Goal: Transaction & Acquisition: Purchase product/service

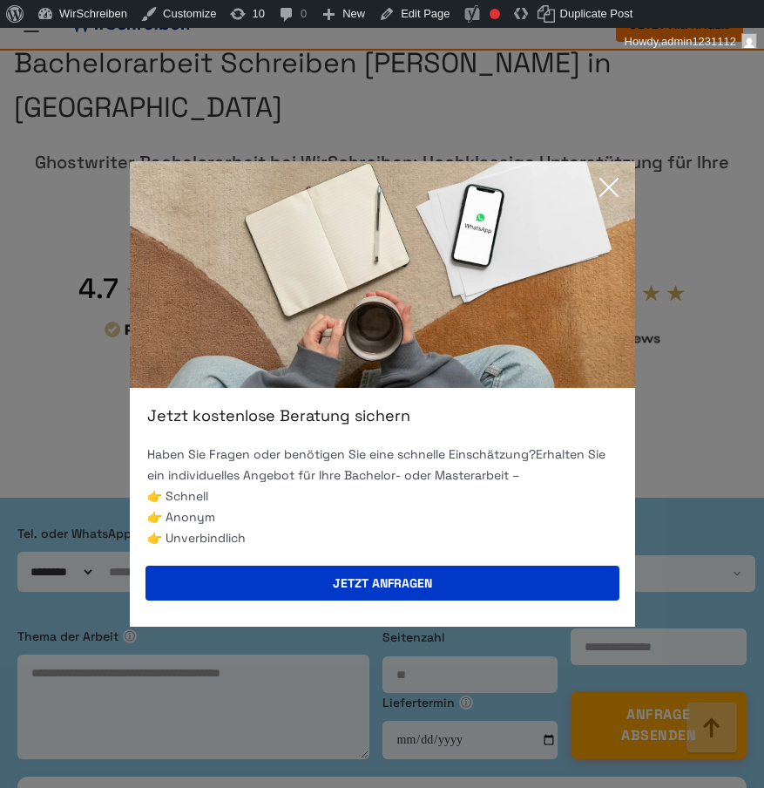
scroll to position [13001, 0]
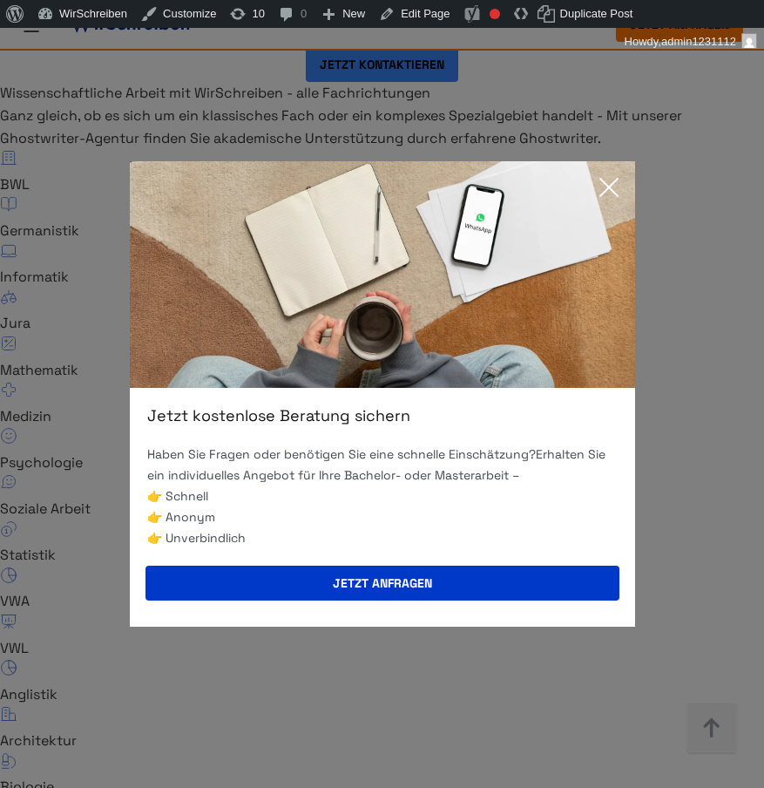
drag, startPoint x: 571, startPoint y: 139, endPoint x: 585, endPoint y: 209, distance: 72.1
click at [571, 148] on div "Jetzt kostenlose Beratung sichern Haben Sie Fragen oder benötigen Sie eine schn…" at bounding box center [382, 394] width 764 height 788
click at [603, 199] on icon at bounding box center [609, 187] width 35 height 35
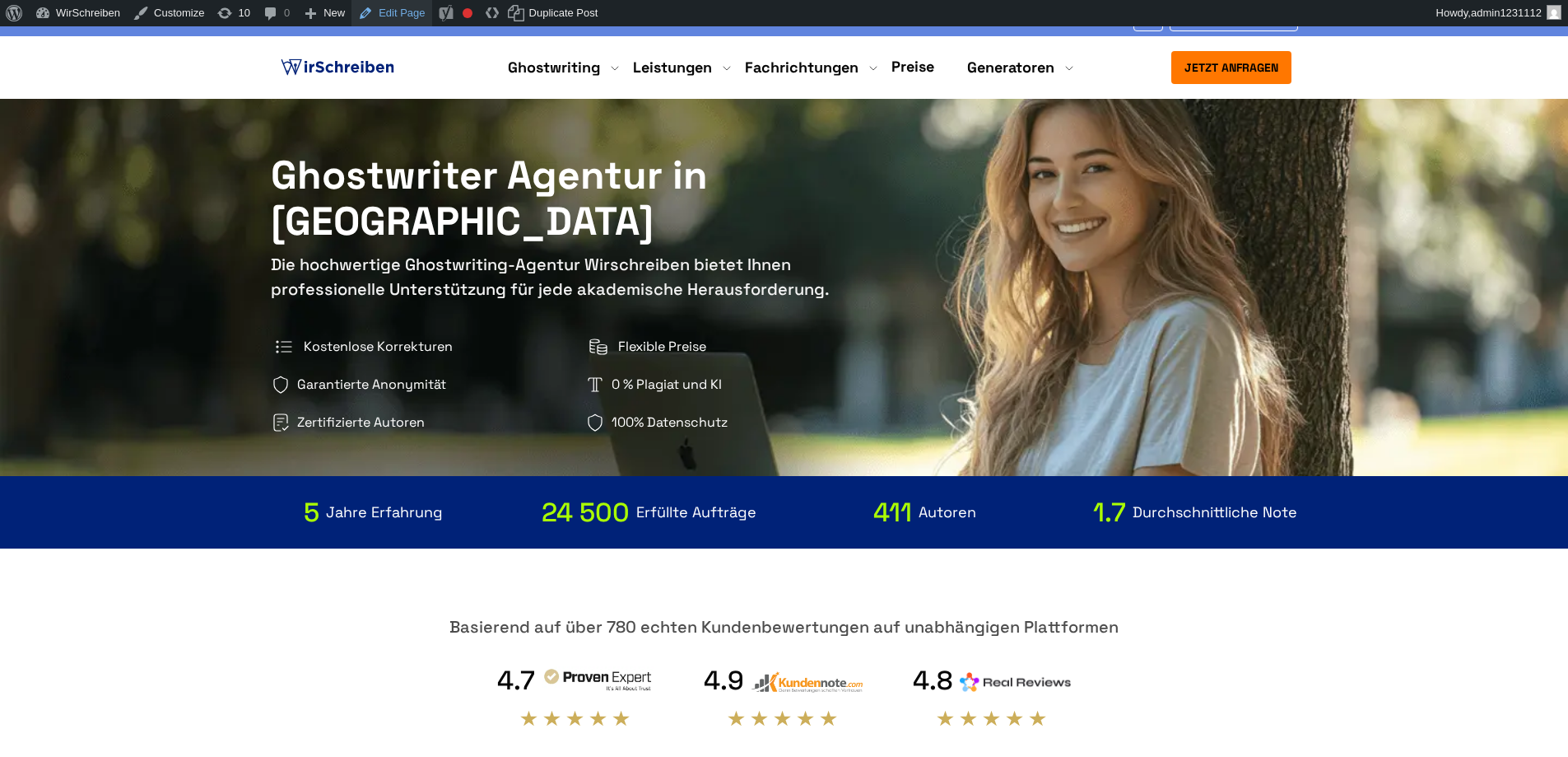
click at [369, 15] on link "Edit Page" at bounding box center [391, 13] width 80 height 26
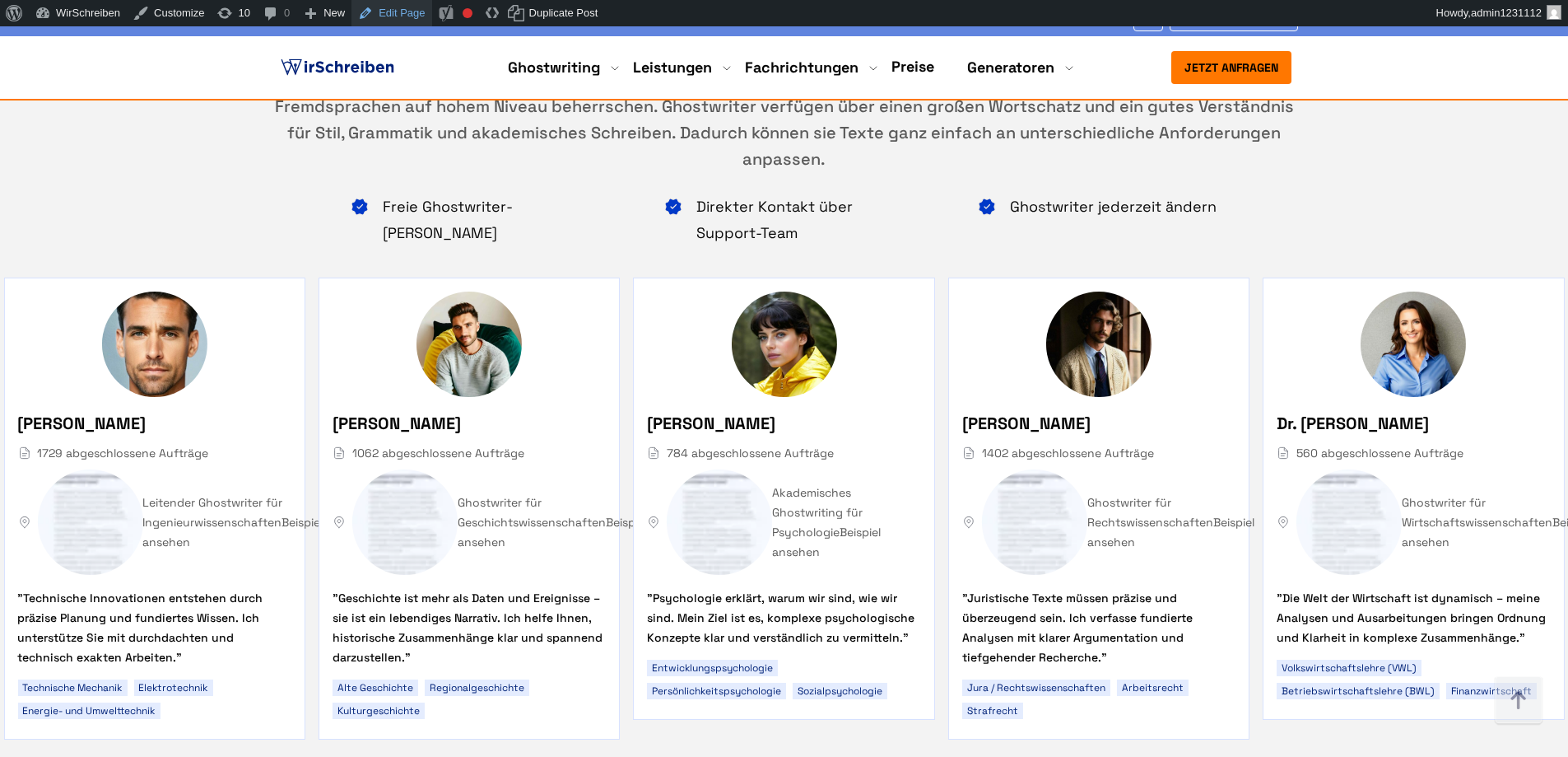
scroll to position [4267, 0]
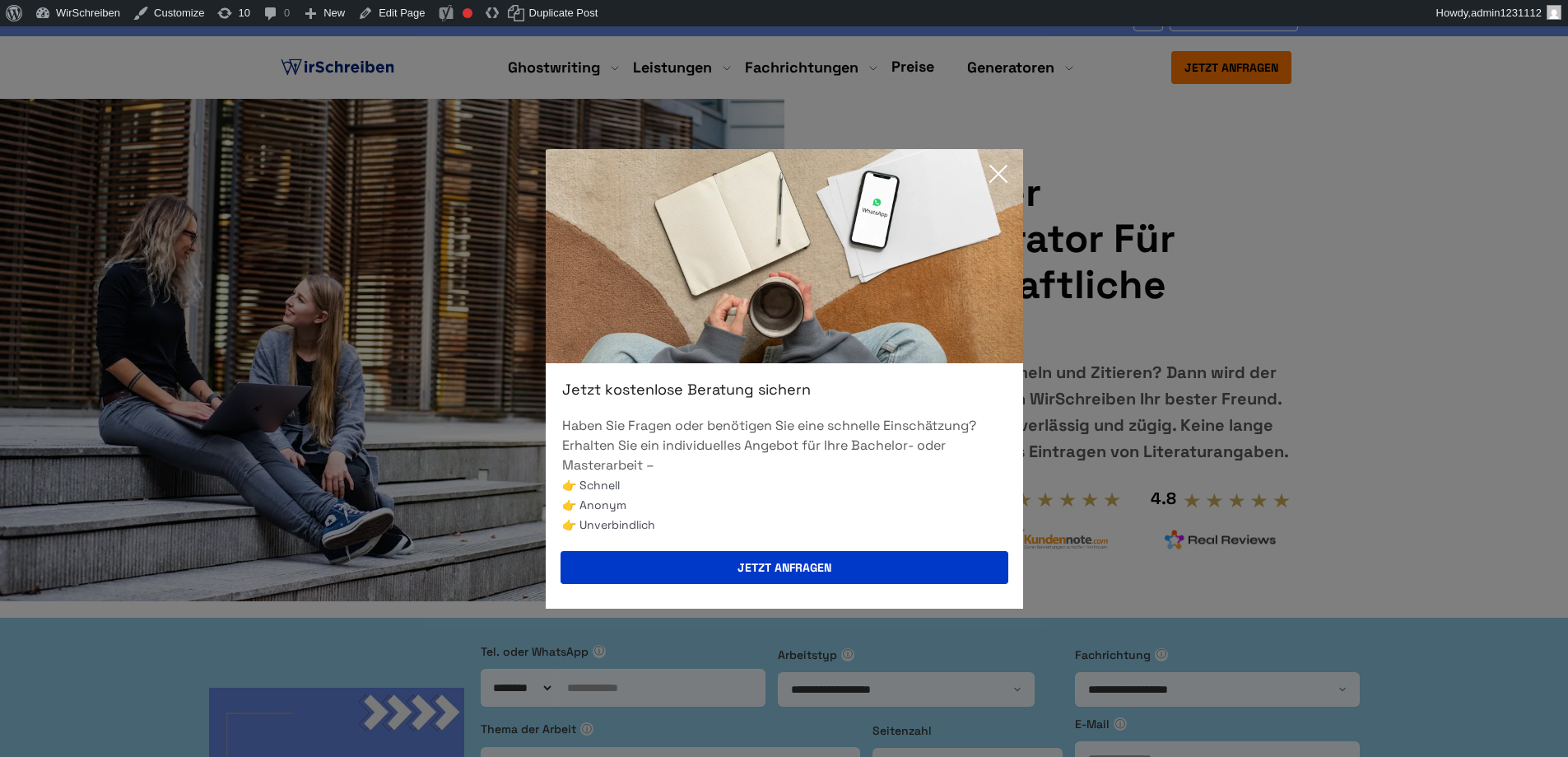
click at [995, 178] on icon at bounding box center [997, 173] width 33 height 33
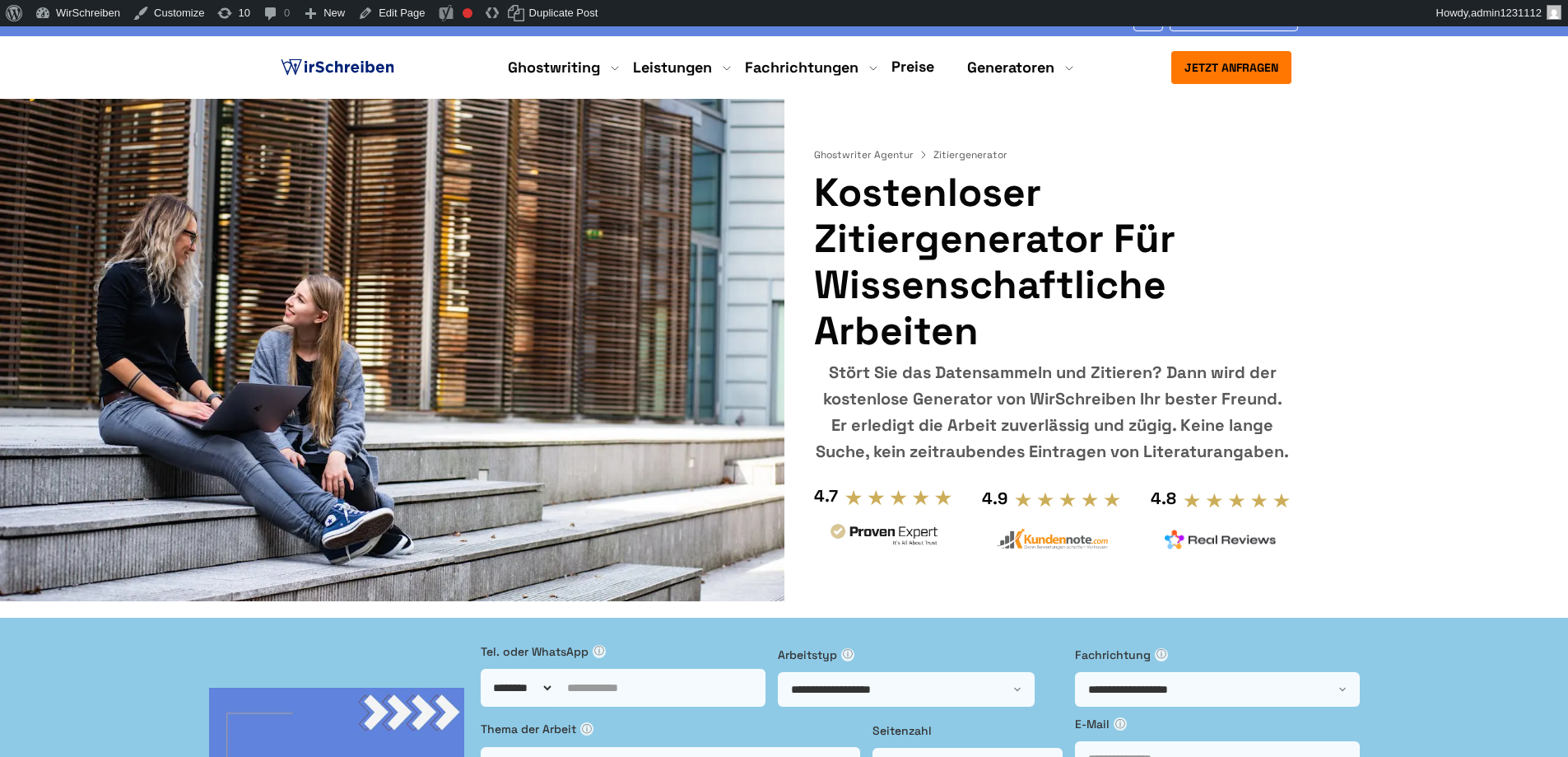
scroll to position [3, 0]
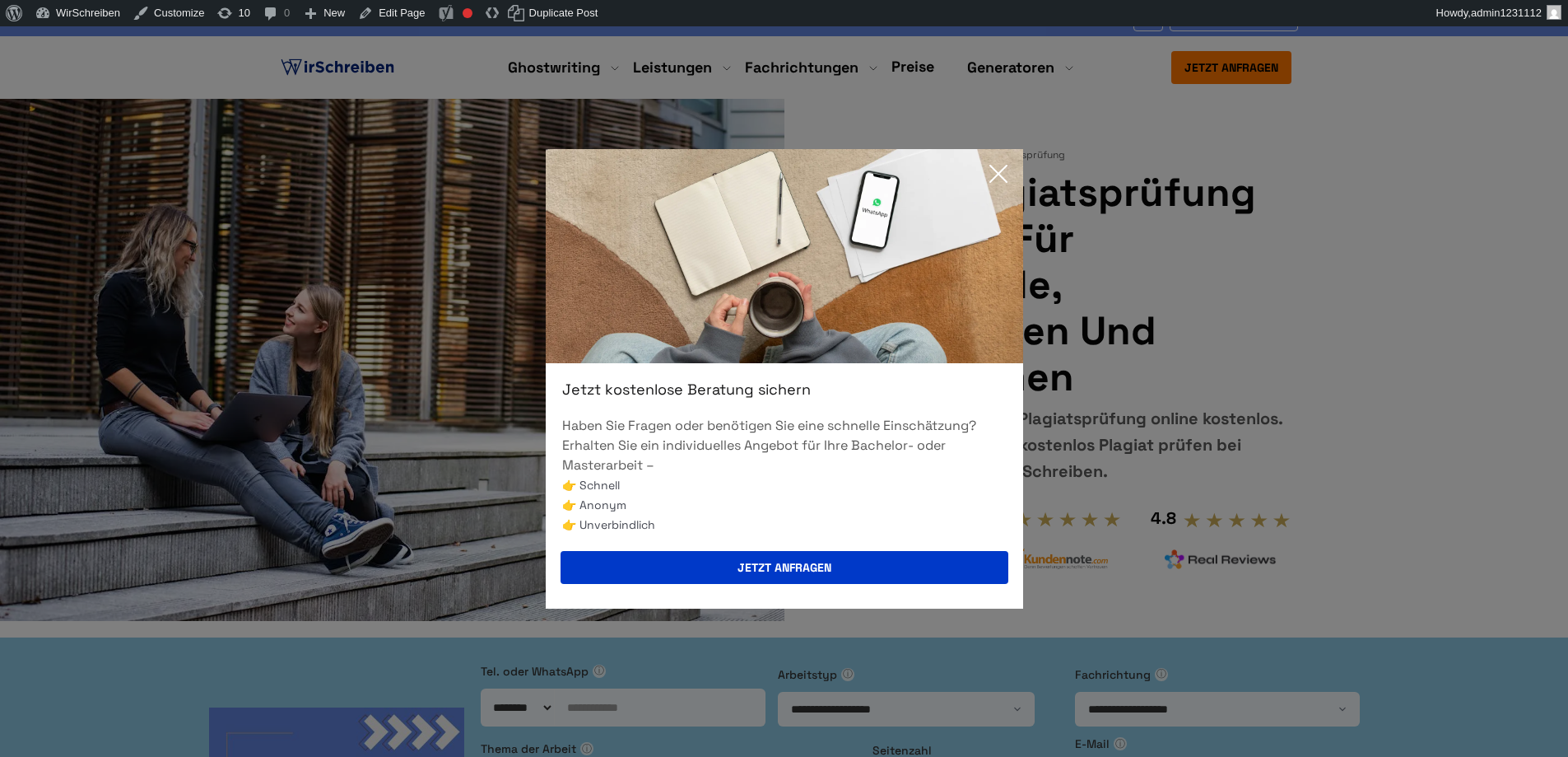
click at [987, 164] on icon at bounding box center [997, 173] width 33 height 33
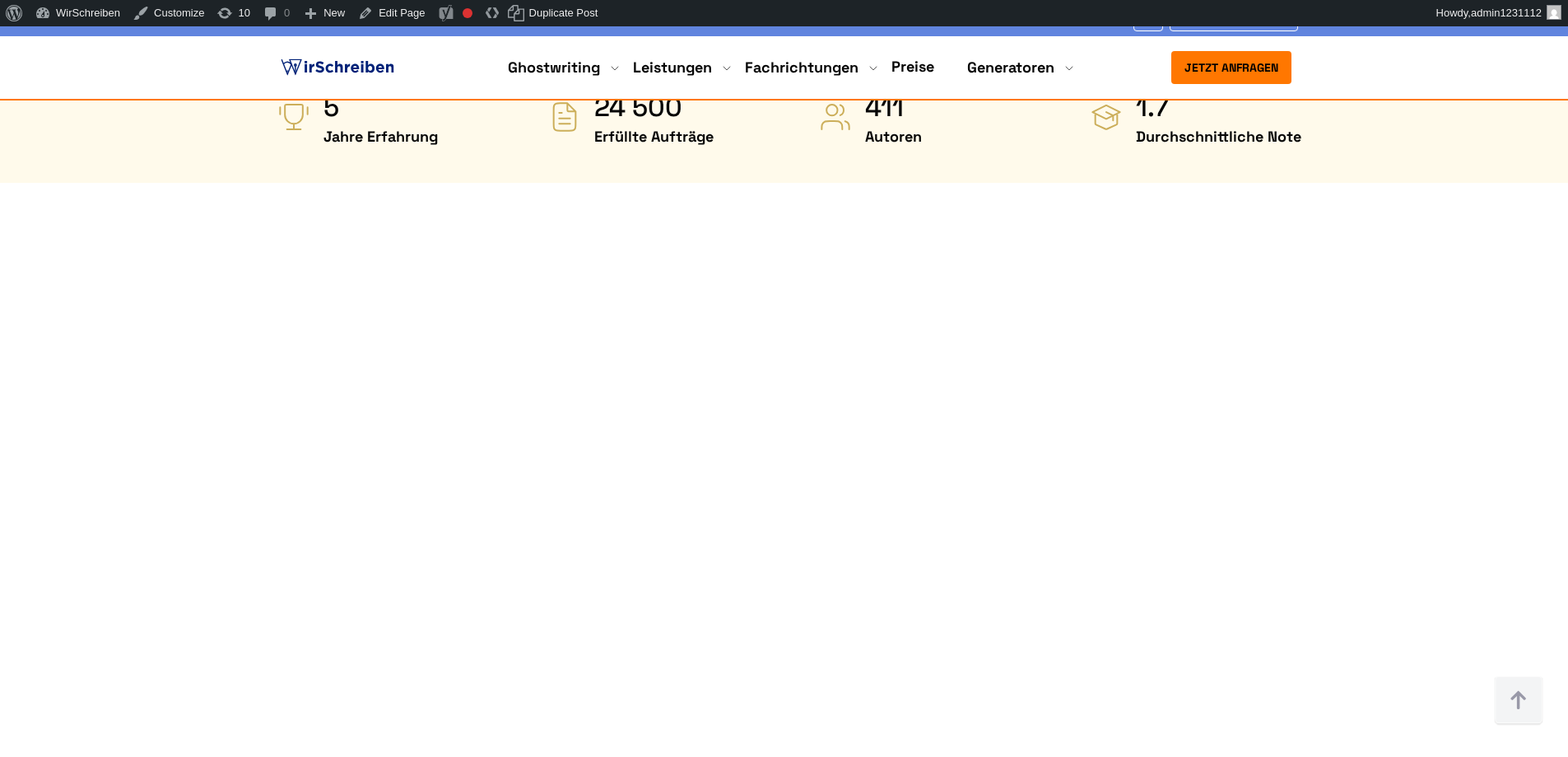
scroll to position [889, 0]
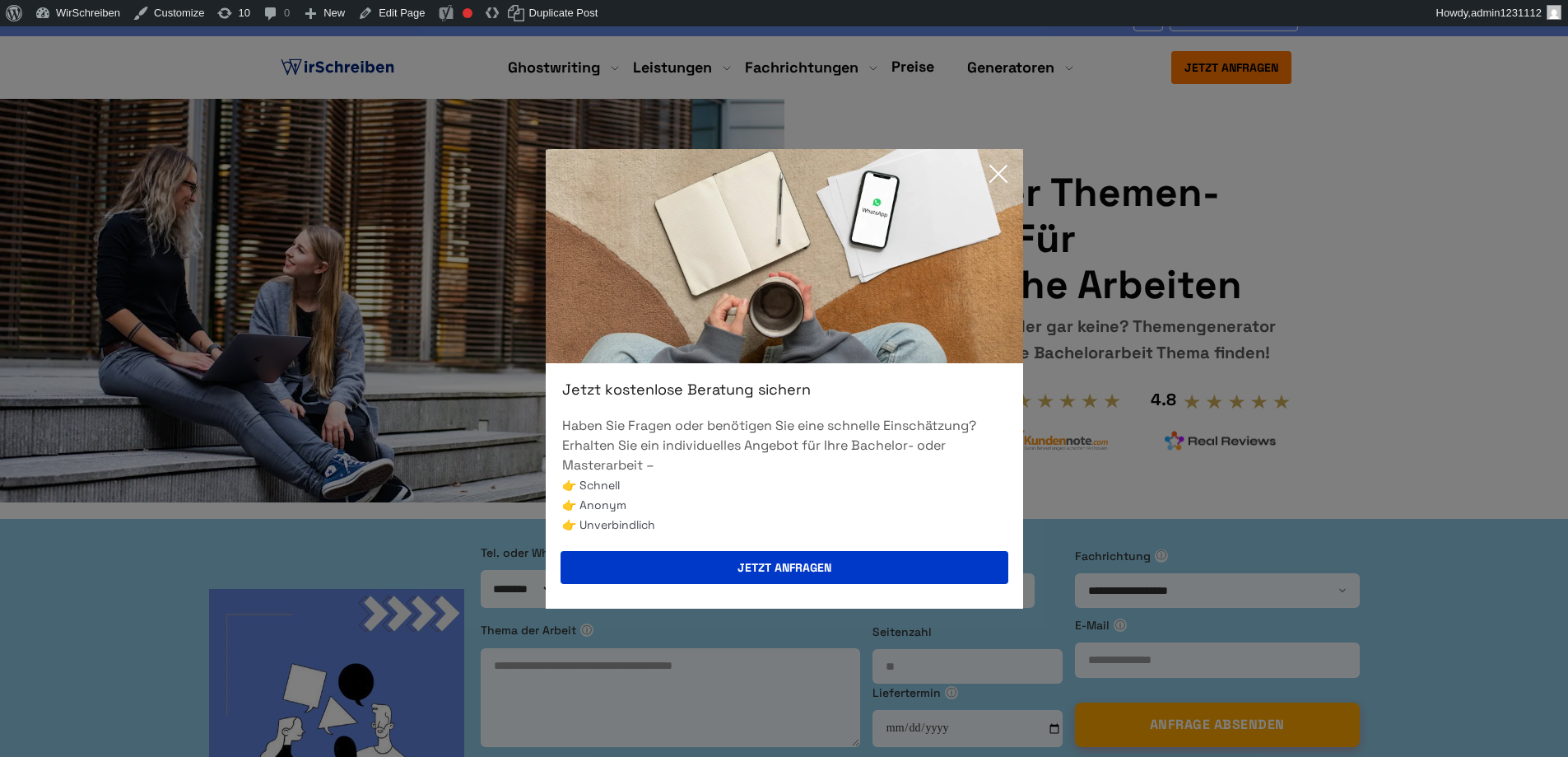
click at [989, 163] on icon at bounding box center [997, 173] width 33 height 33
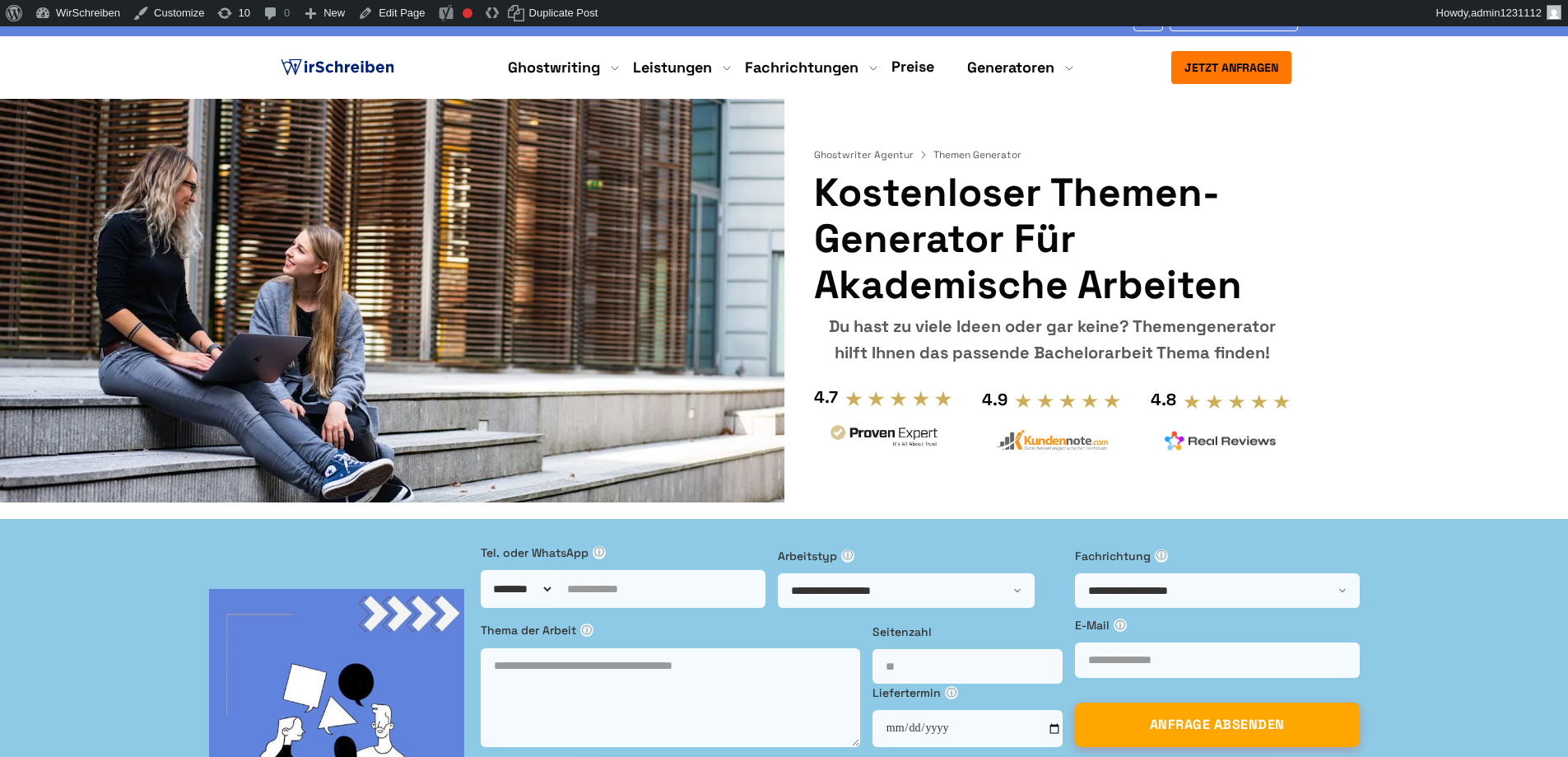
drag, startPoint x: 1005, startPoint y: 184, endPoint x: 895, endPoint y: 294, distance: 155.6
click at [895, 294] on h1 "Kostenloser Themen-Generator für akademische Arbeiten" at bounding box center [1052, 238] width 476 height 138
click at [1080, 287] on h1 "Kostenloser Themen-Generator für akademische Arbeiten" at bounding box center [1052, 238] width 476 height 138
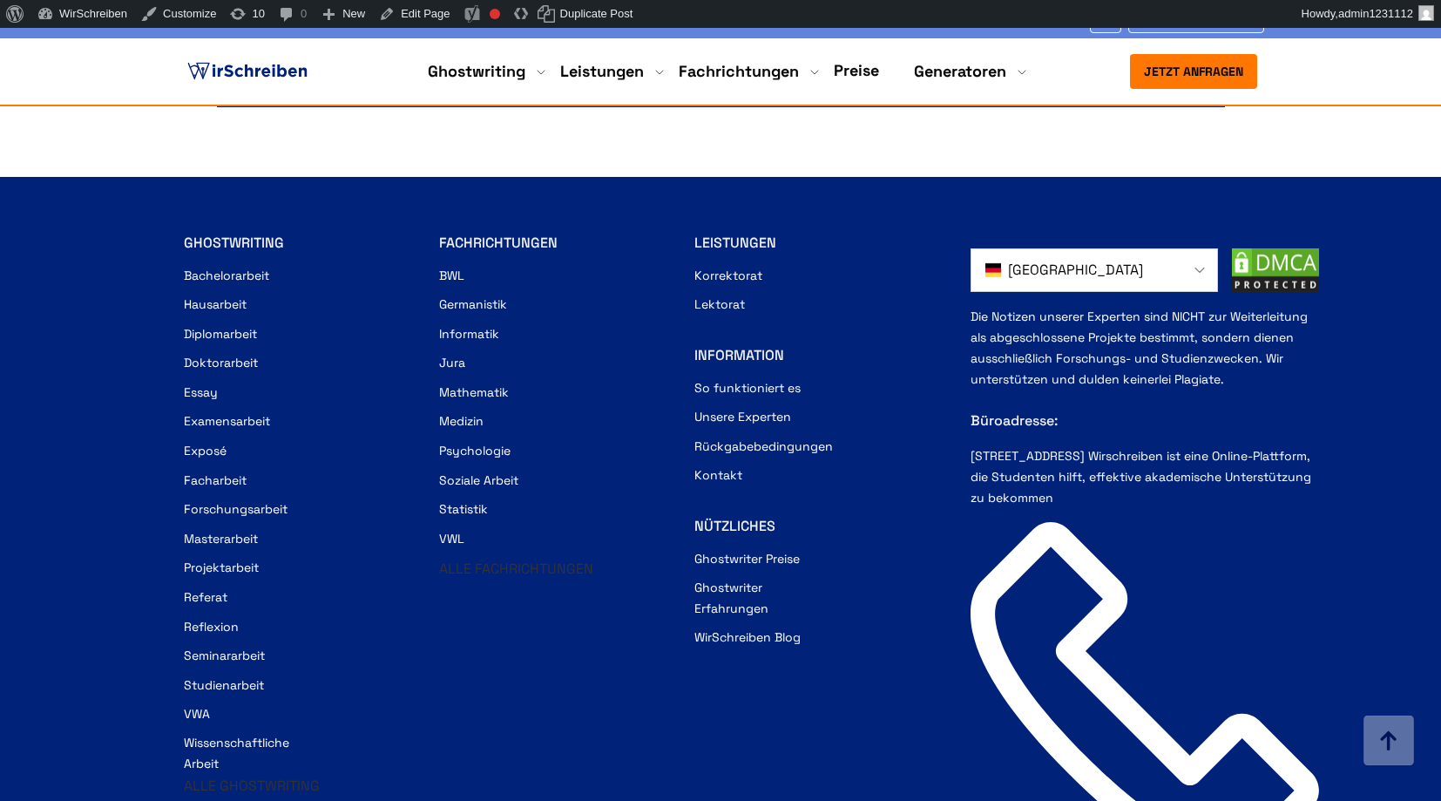
scroll to position [6444, 0]
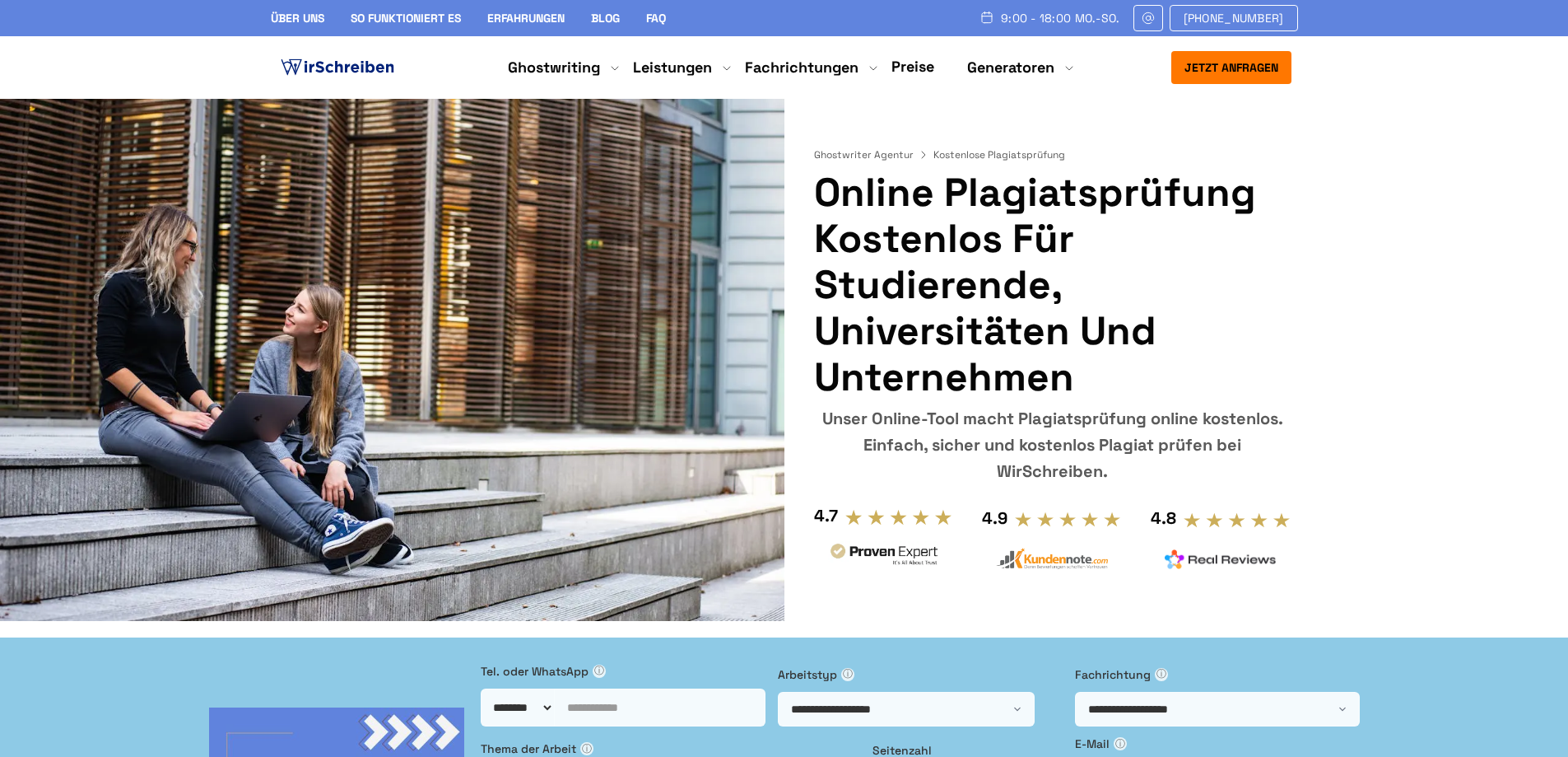
drag, startPoint x: 1371, startPoint y: 67, endPoint x: 1396, endPoint y: 129, distance: 66.9
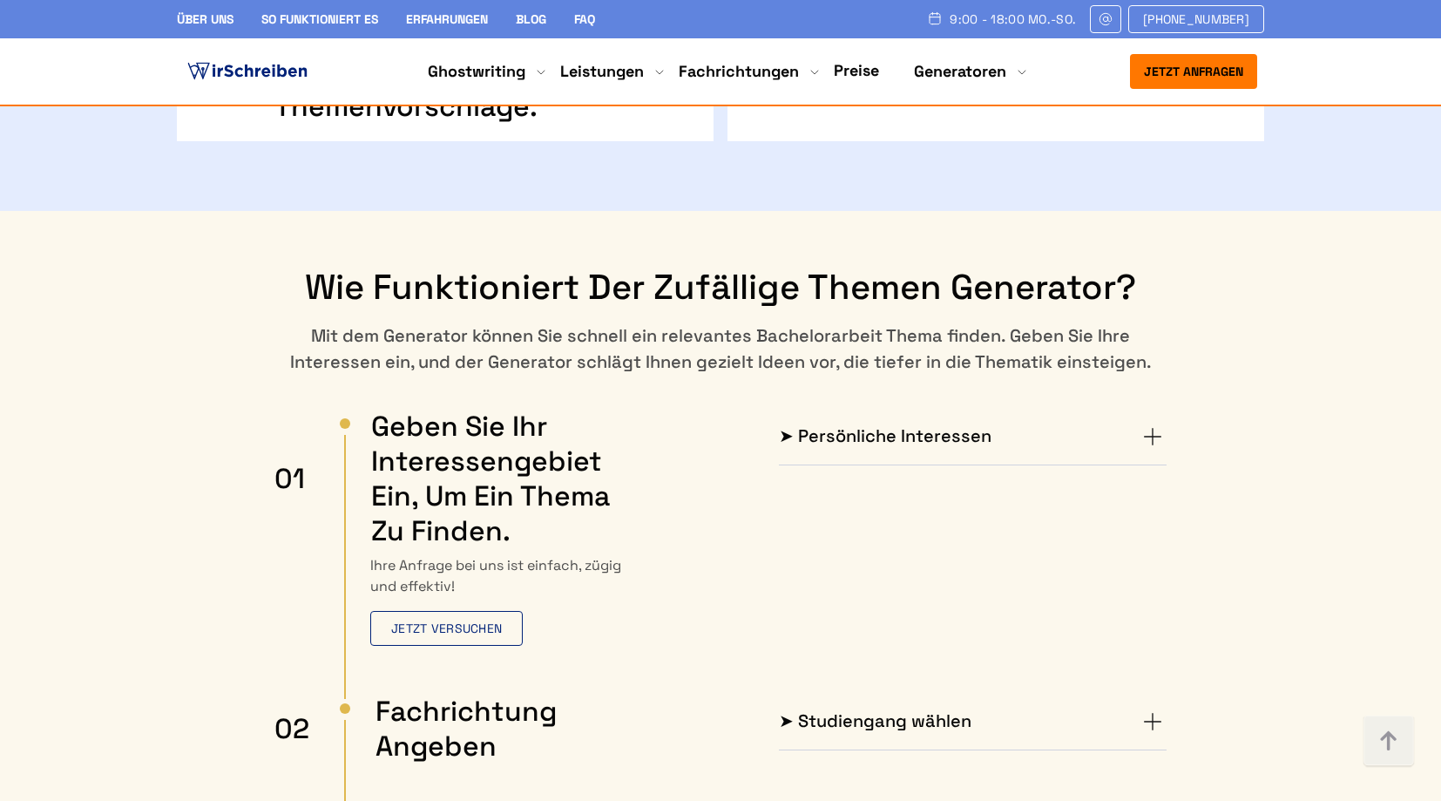
scroll to position [1949, 0]
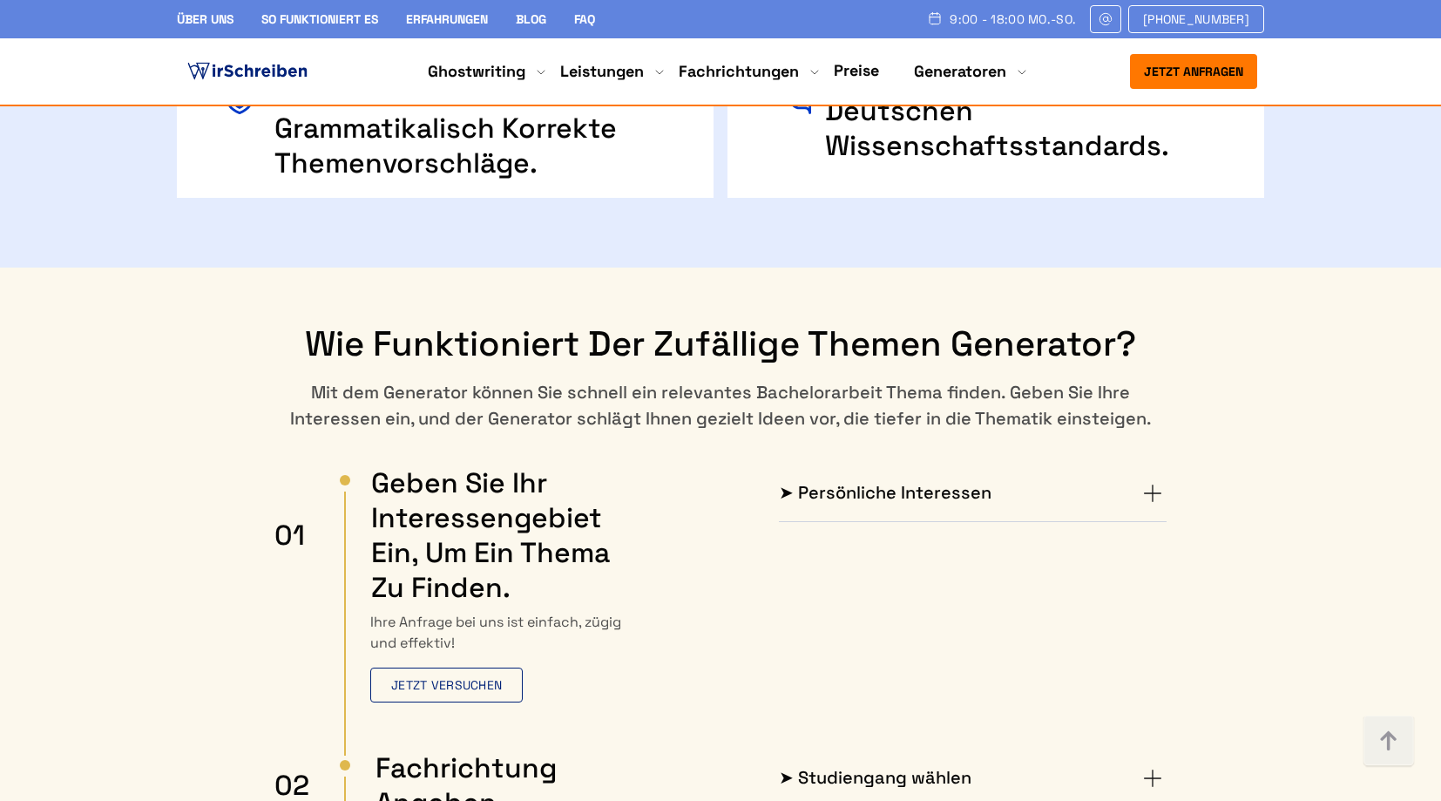
click at [209, 64] on img at bounding box center [247, 71] width 127 height 26
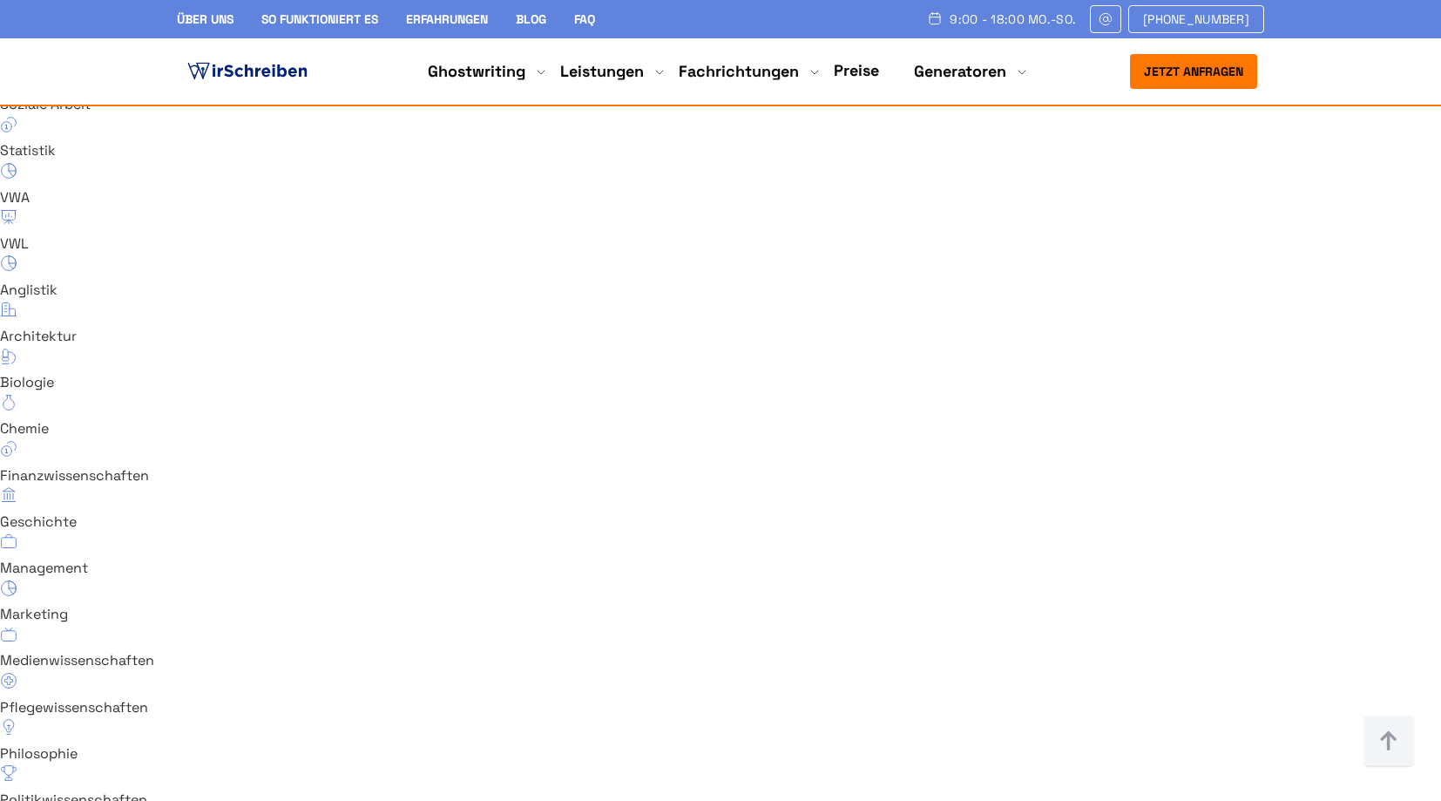
scroll to position [11918, 0]
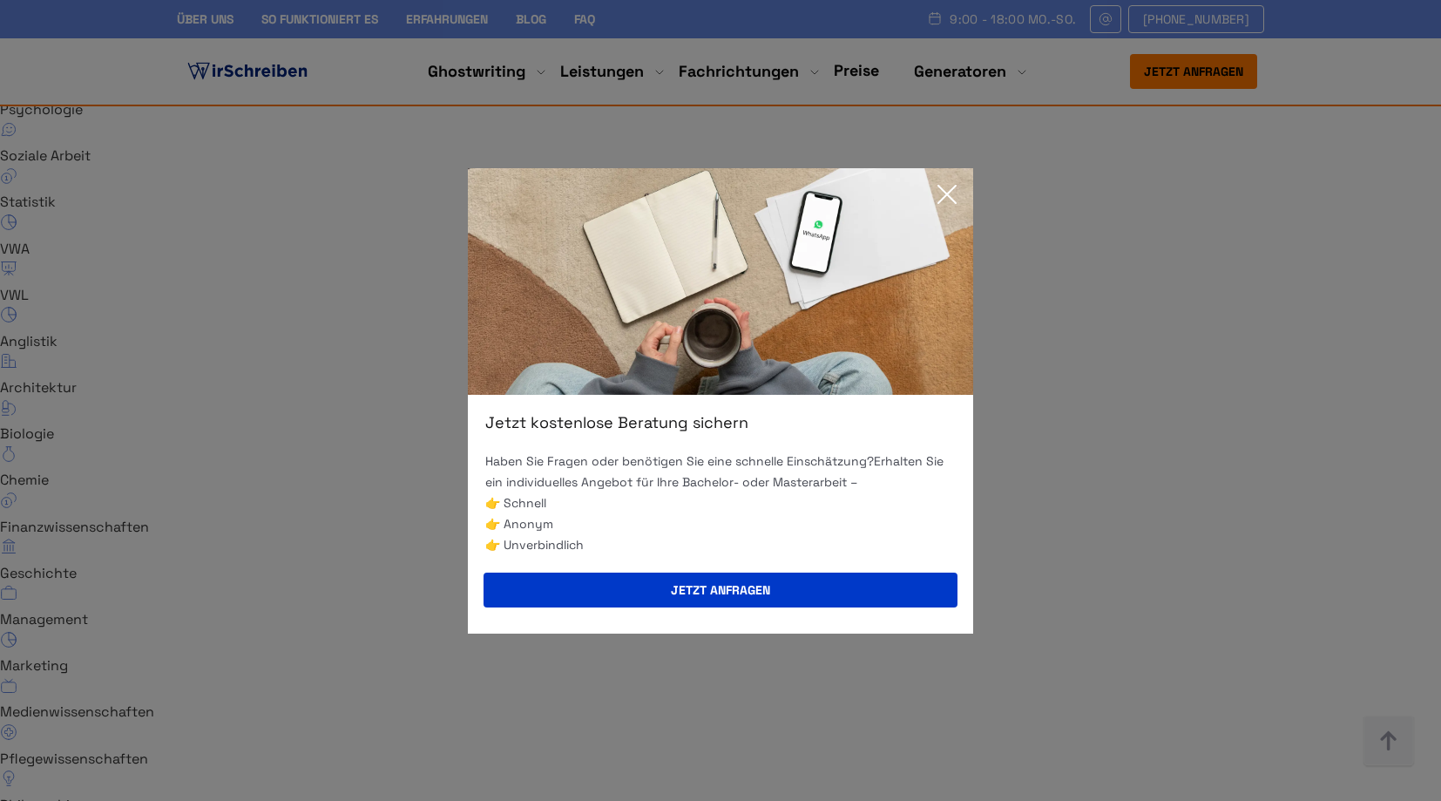
click at [937, 202] on icon at bounding box center [947, 194] width 35 height 35
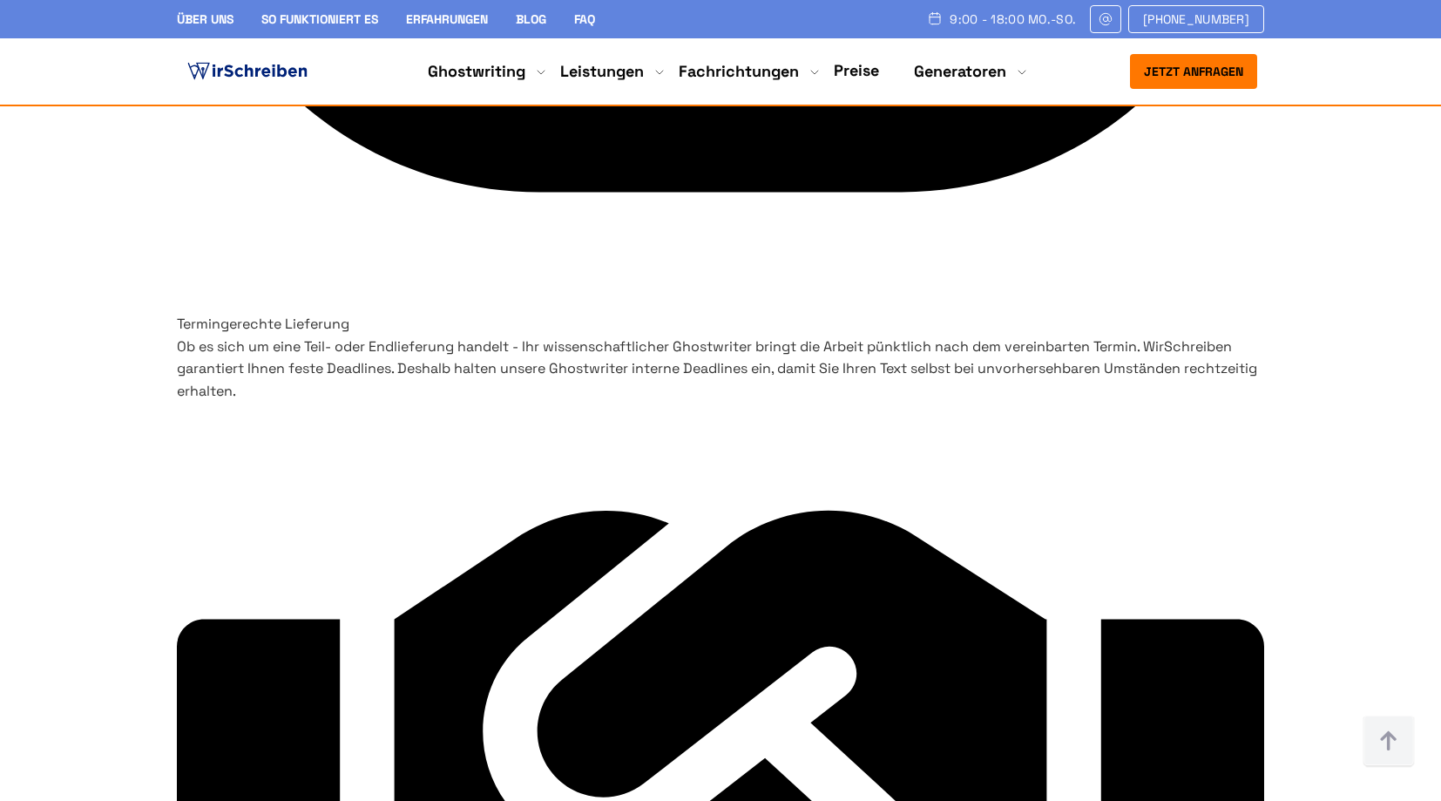
scroll to position [7423, 0]
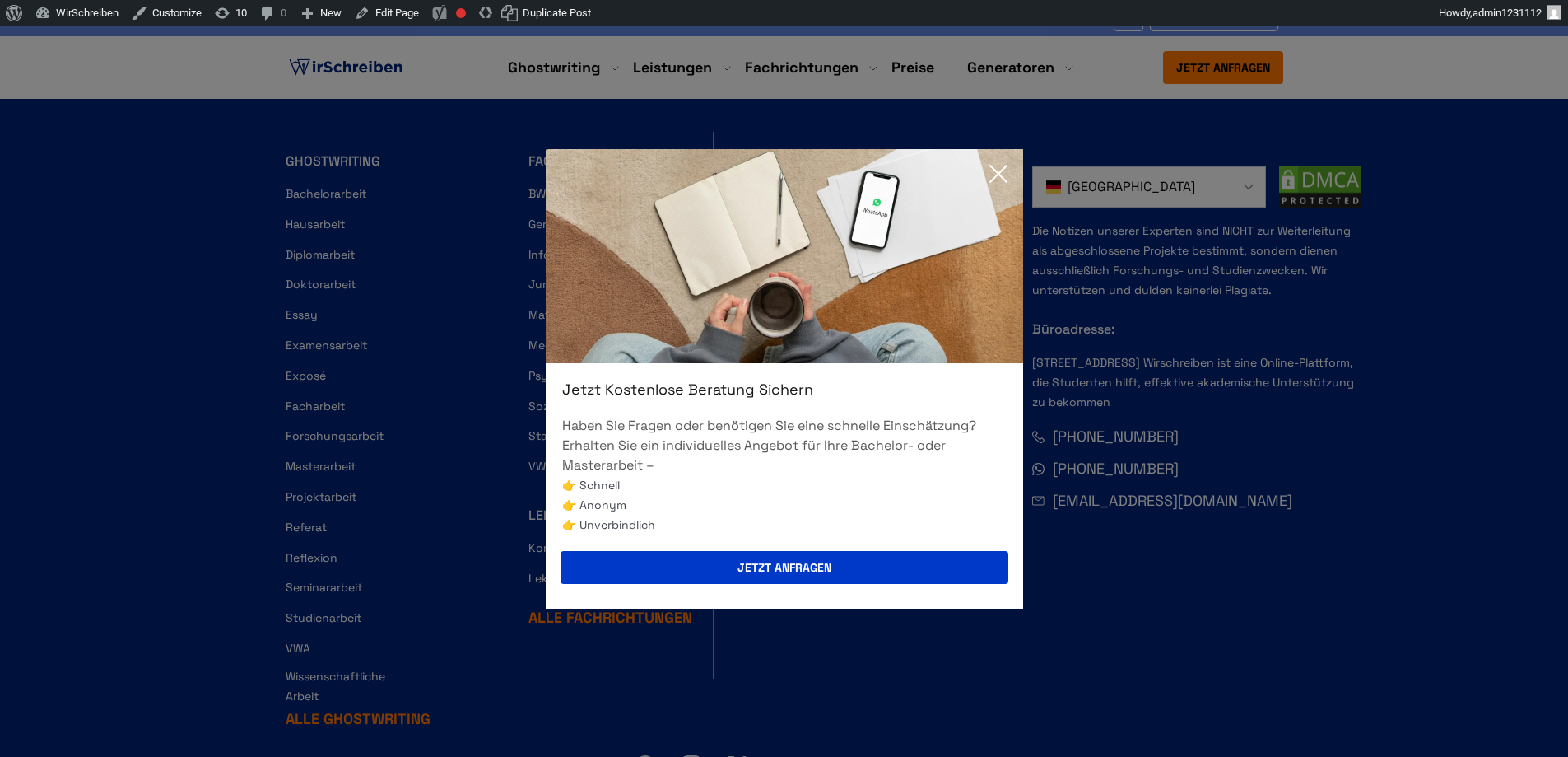
click at [992, 182] on icon at bounding box center [997, 173] width 33 height 33
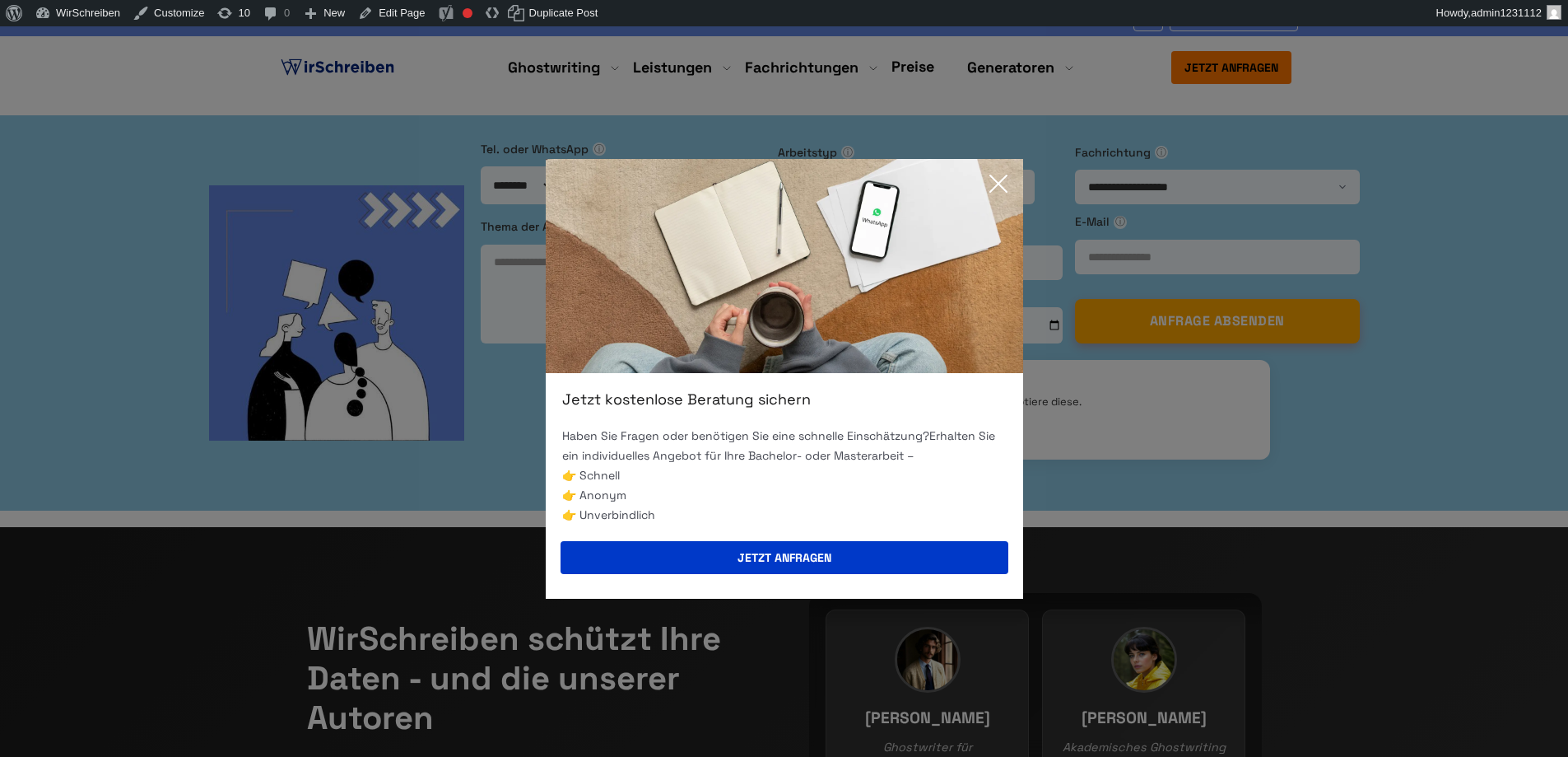
click at [999, 181] on icon at bounding box center [997, 183] width 33 height 33
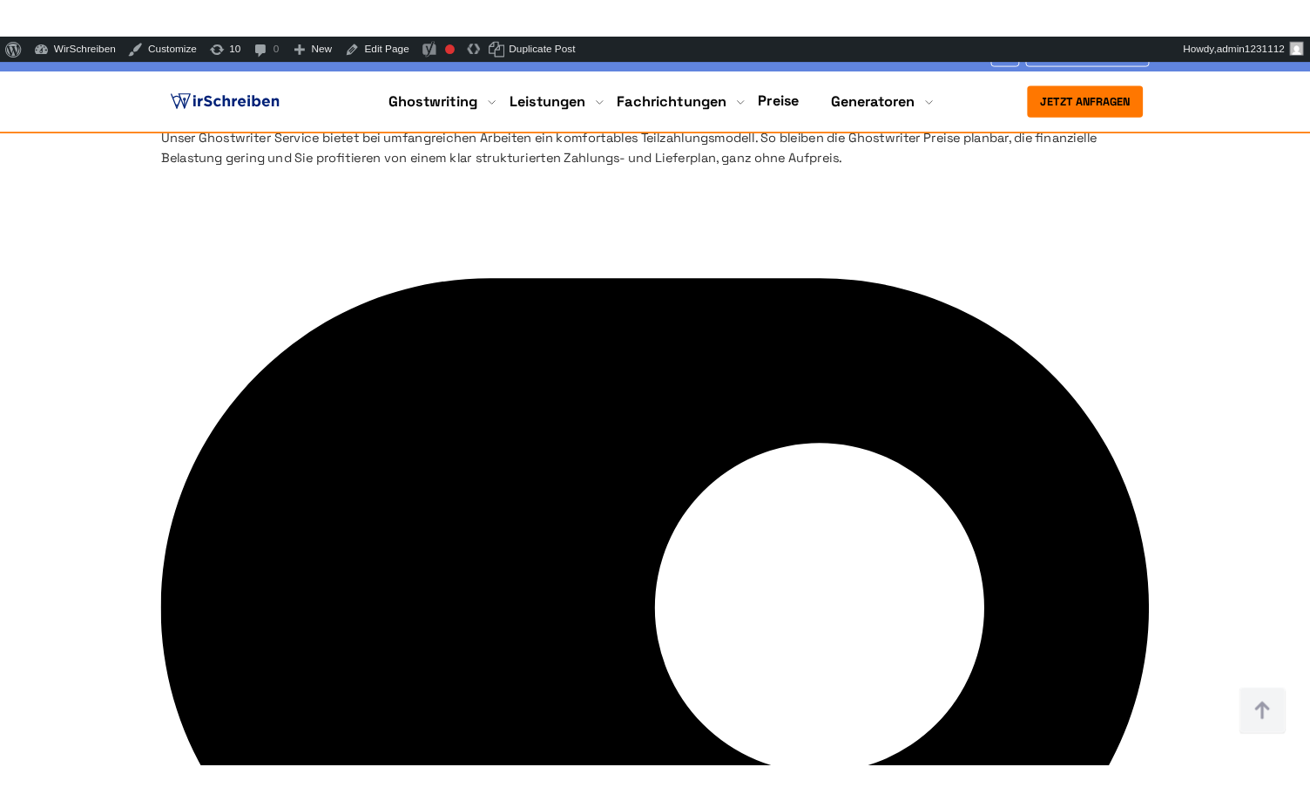
scroll to position [6988, 0]
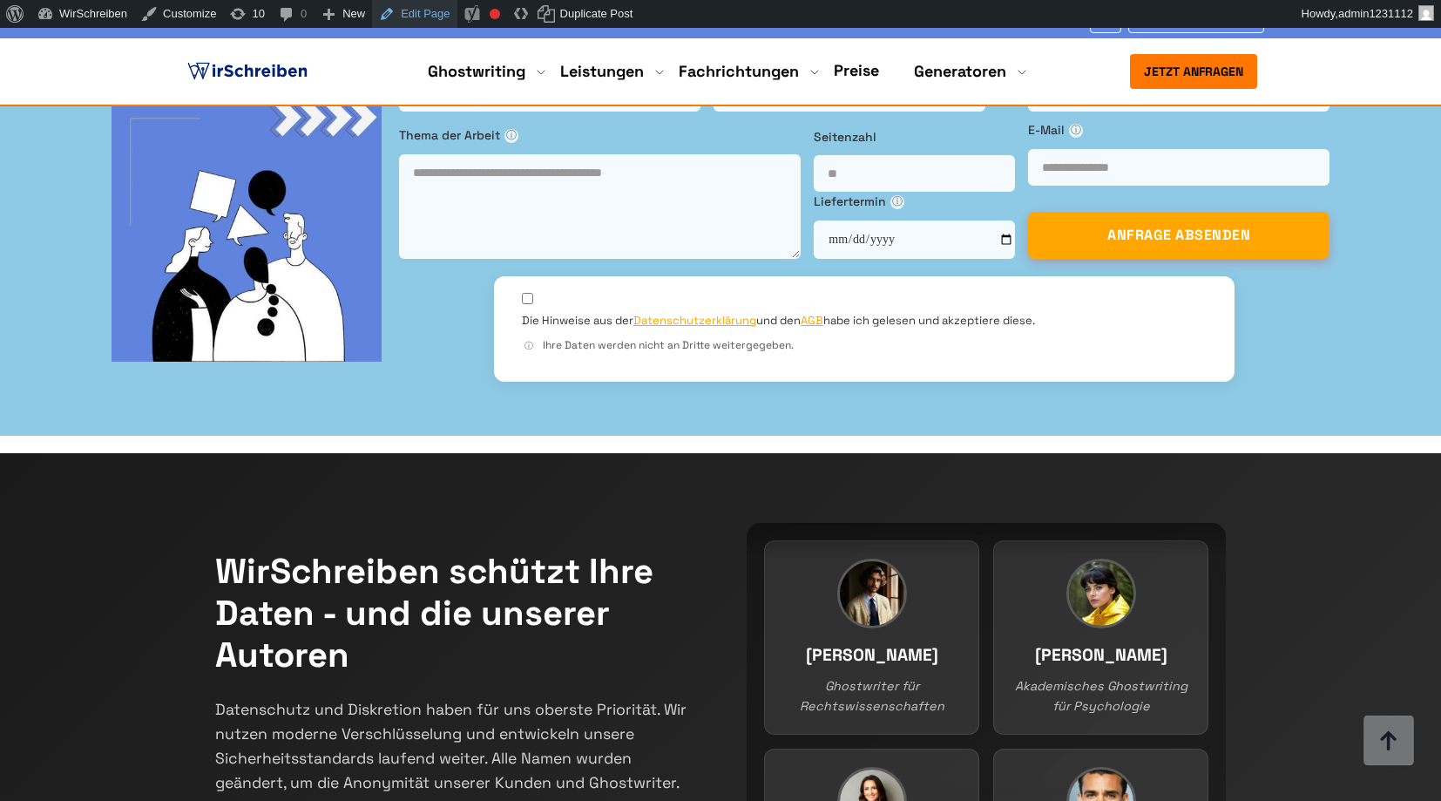
scroll to position [7423, 0]
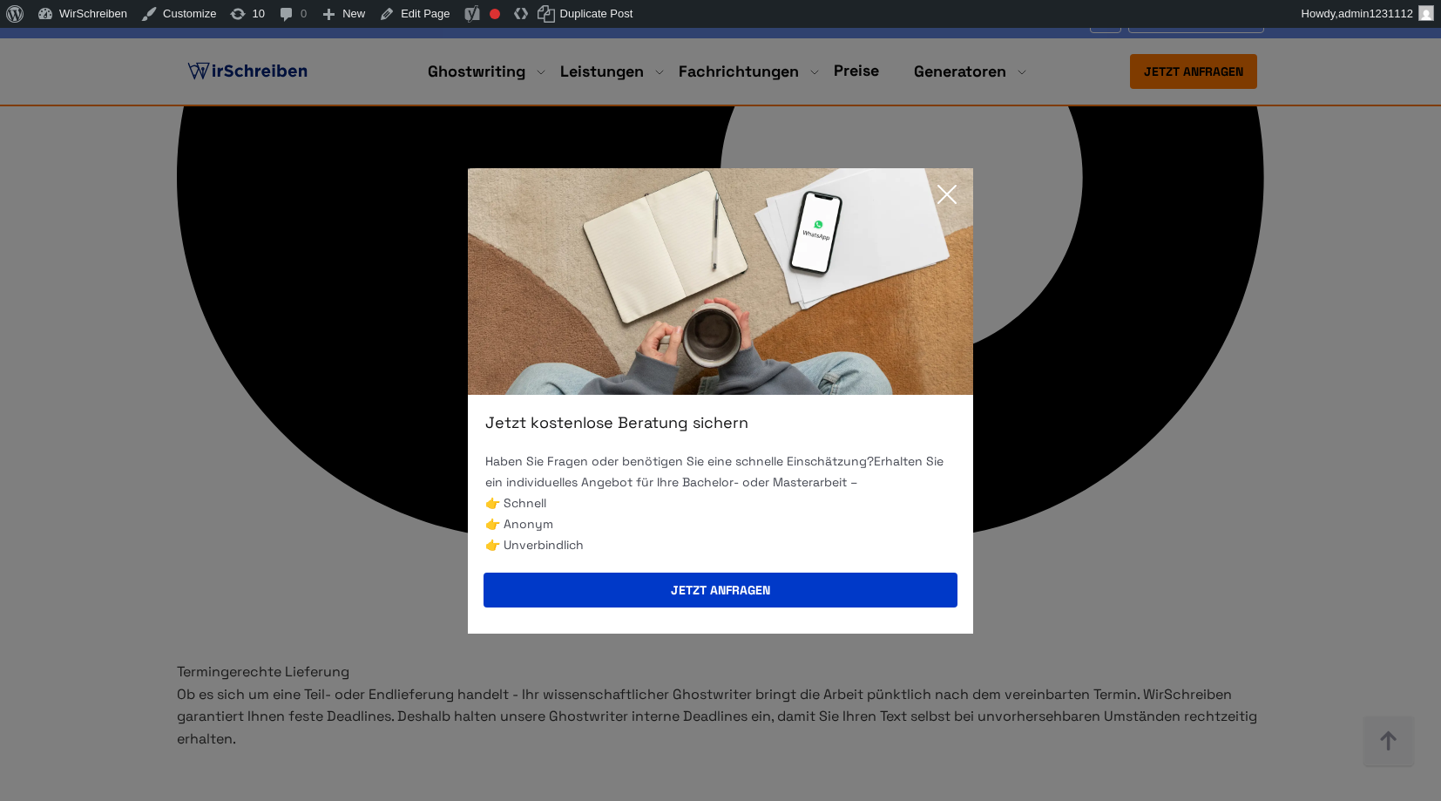
click at [944, 186] on icon at bounding box center [947, 194] width 35 height 35
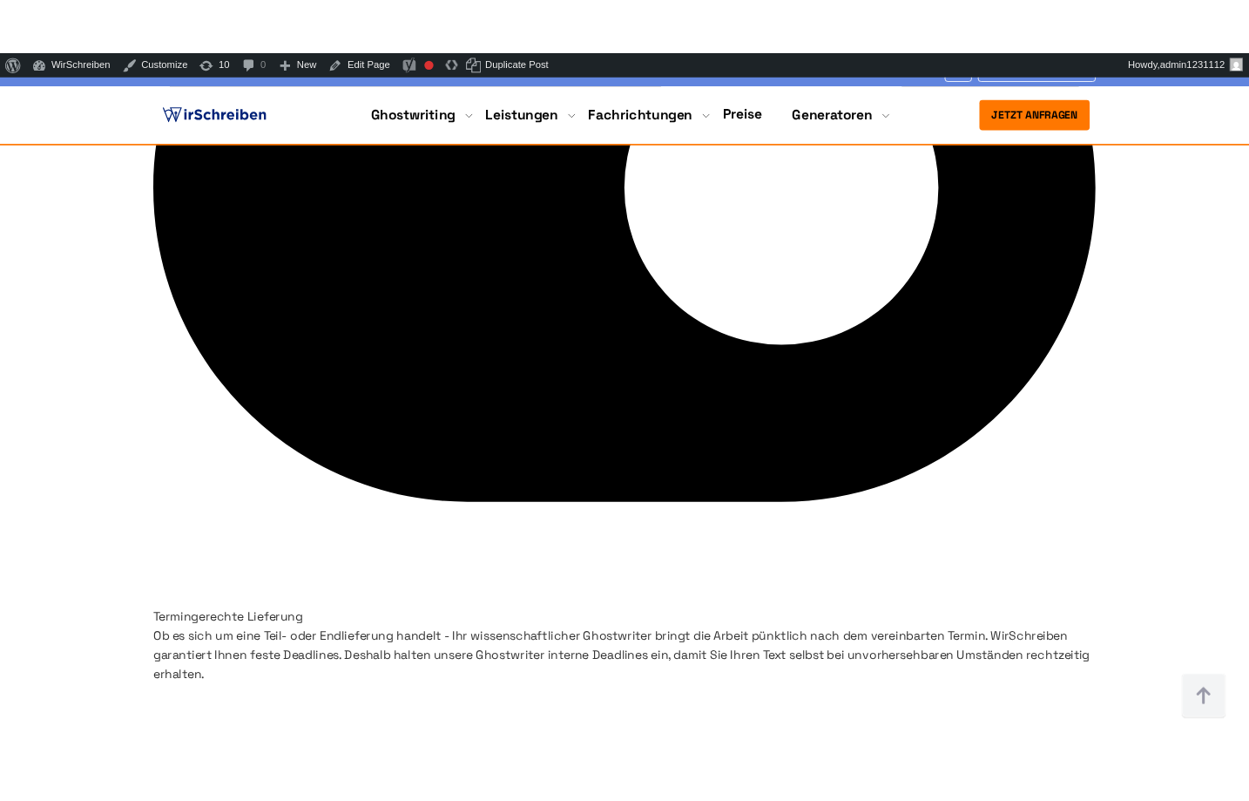
scroll to position [7423, 0]
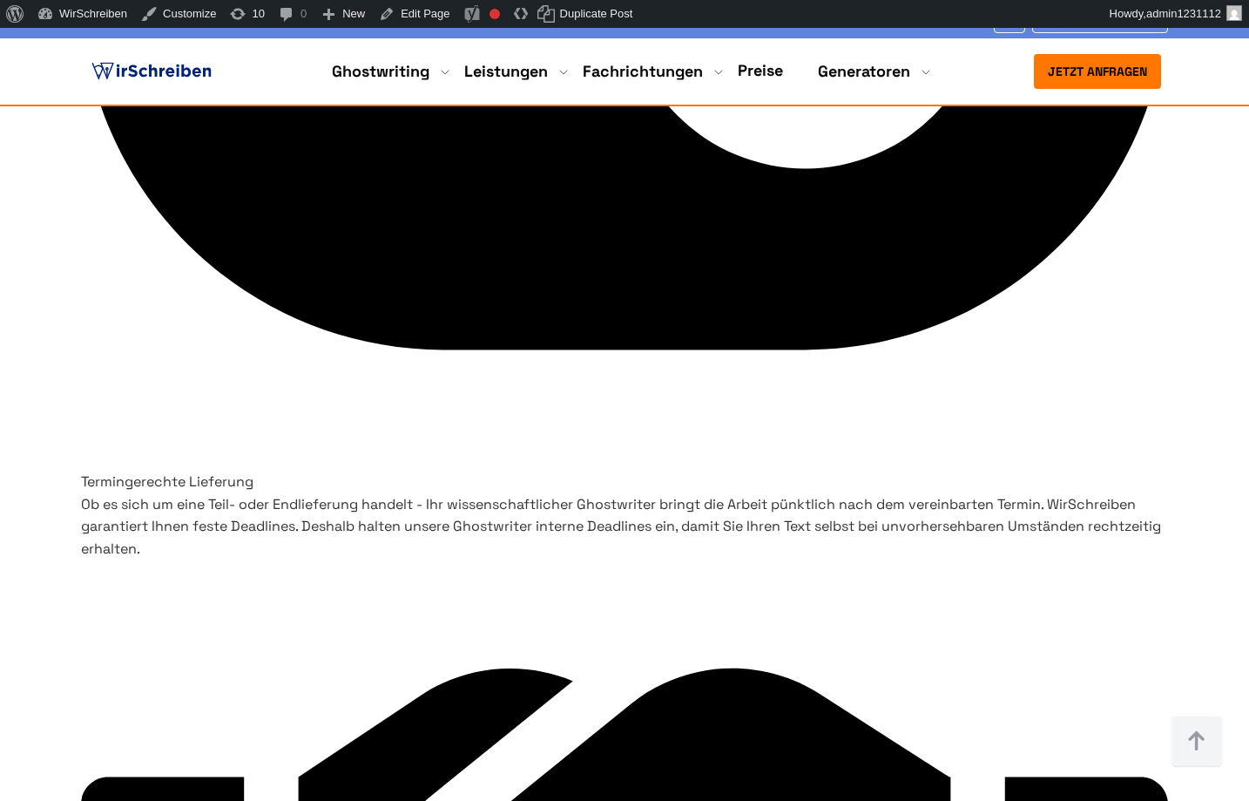
scroll to position [7677, 0]
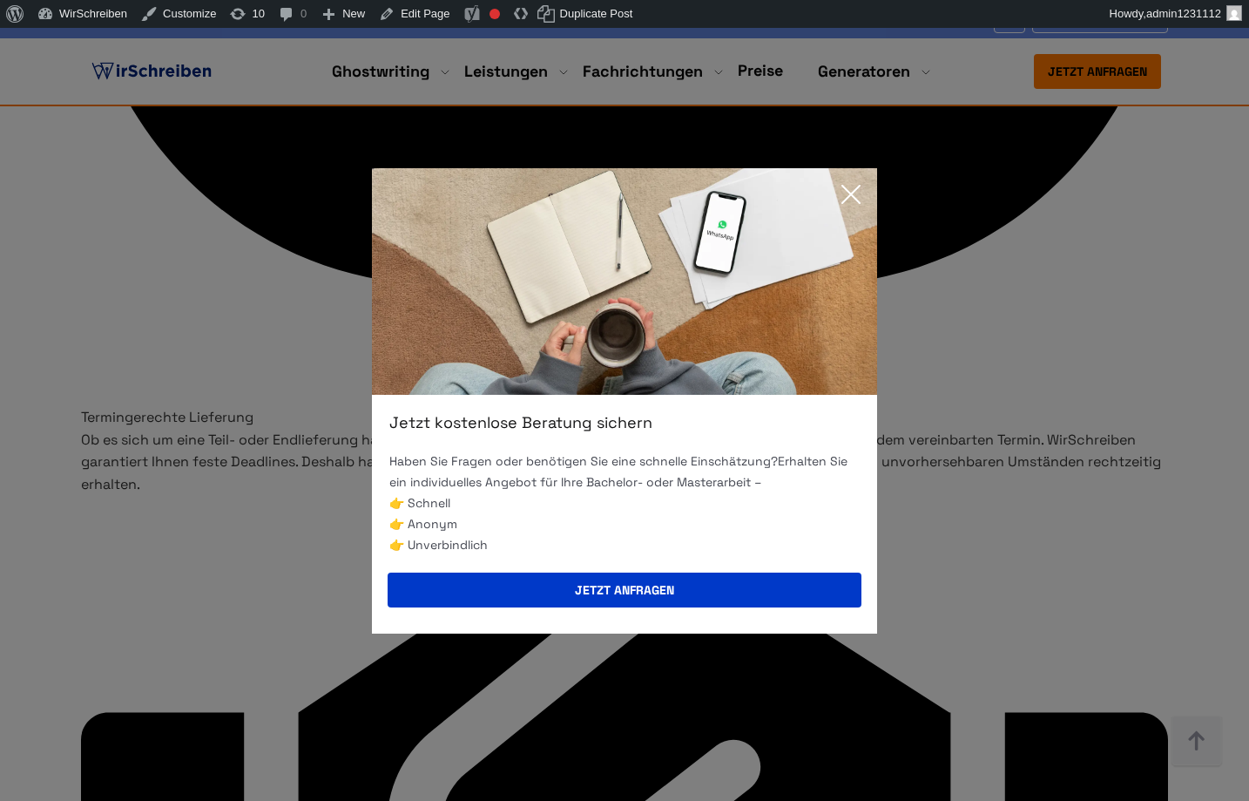
click at [838, 192] on icon at bounding box center [851, 194] width 35 height 35
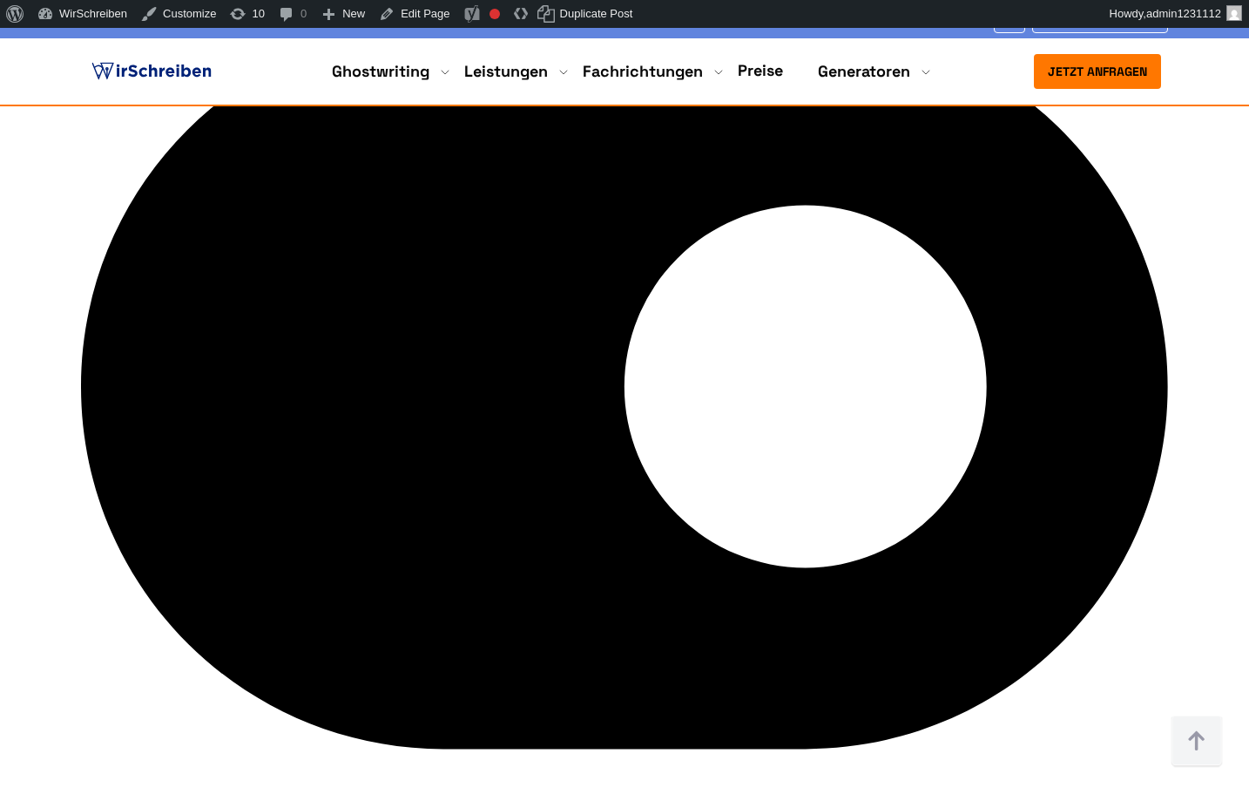
scroll to position [7218, 0]
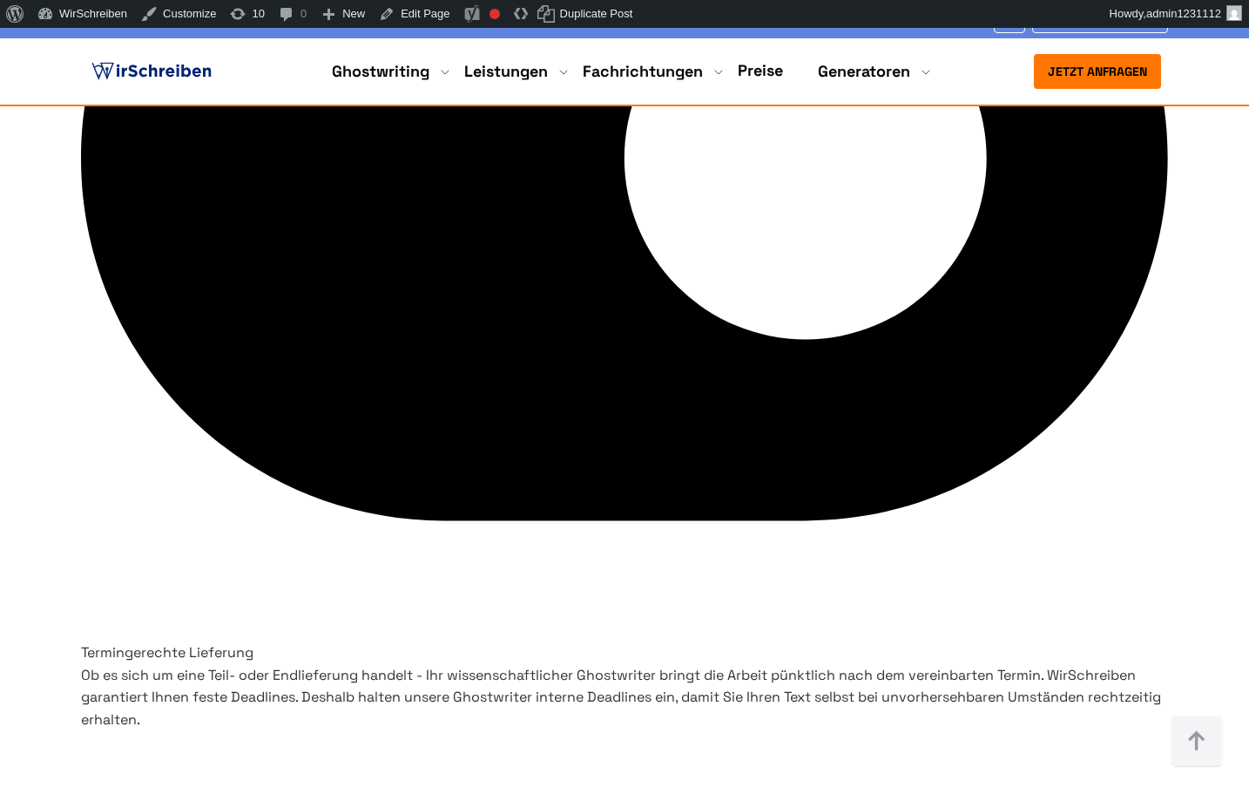
scroll to position [7316, 0]
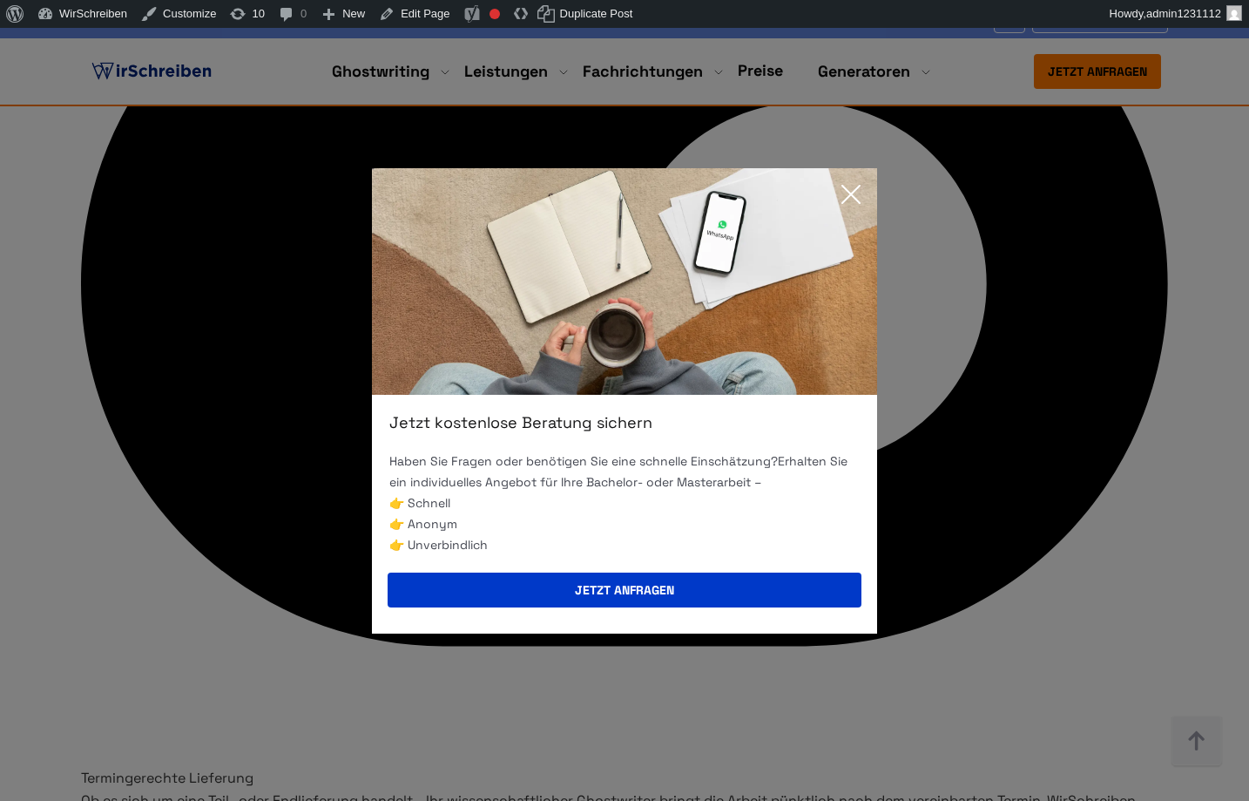
click at [858, 187] on icon at bounding box center [850, 194] width 17 height 17
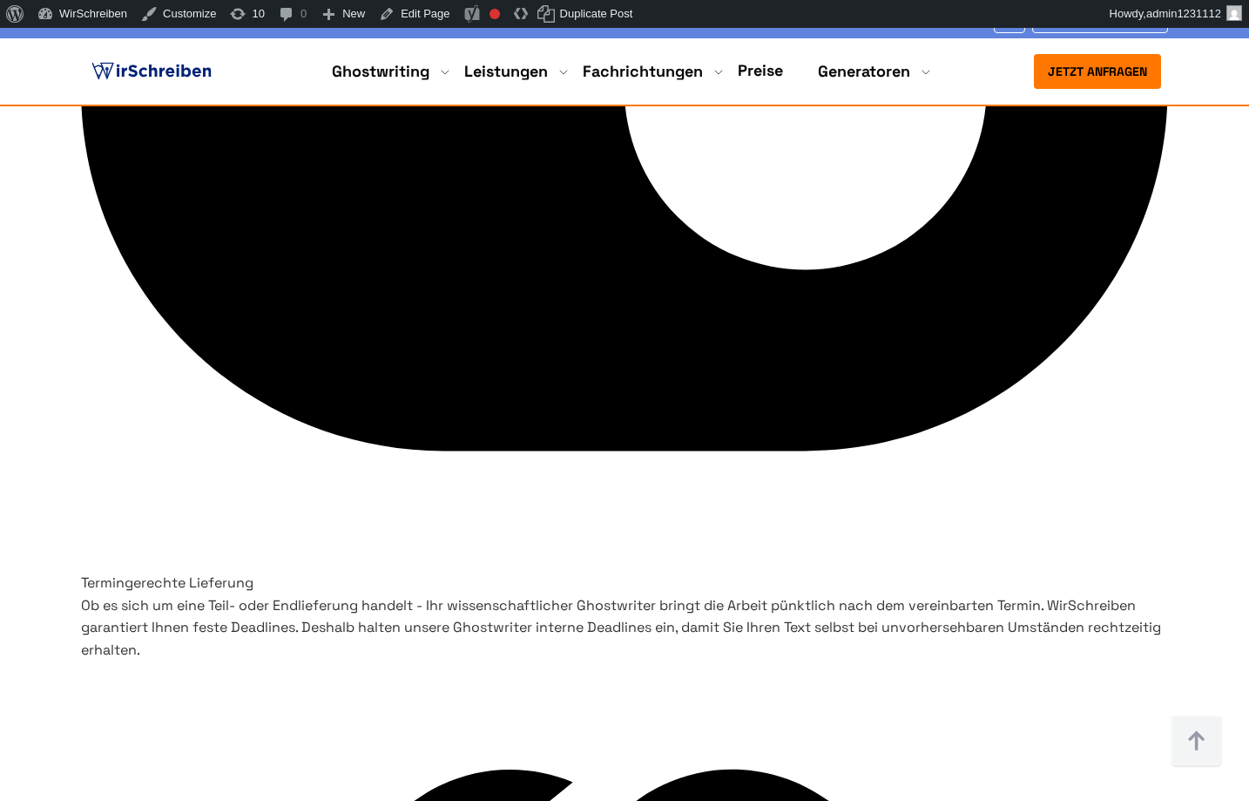
scroll to position [7525, 0]
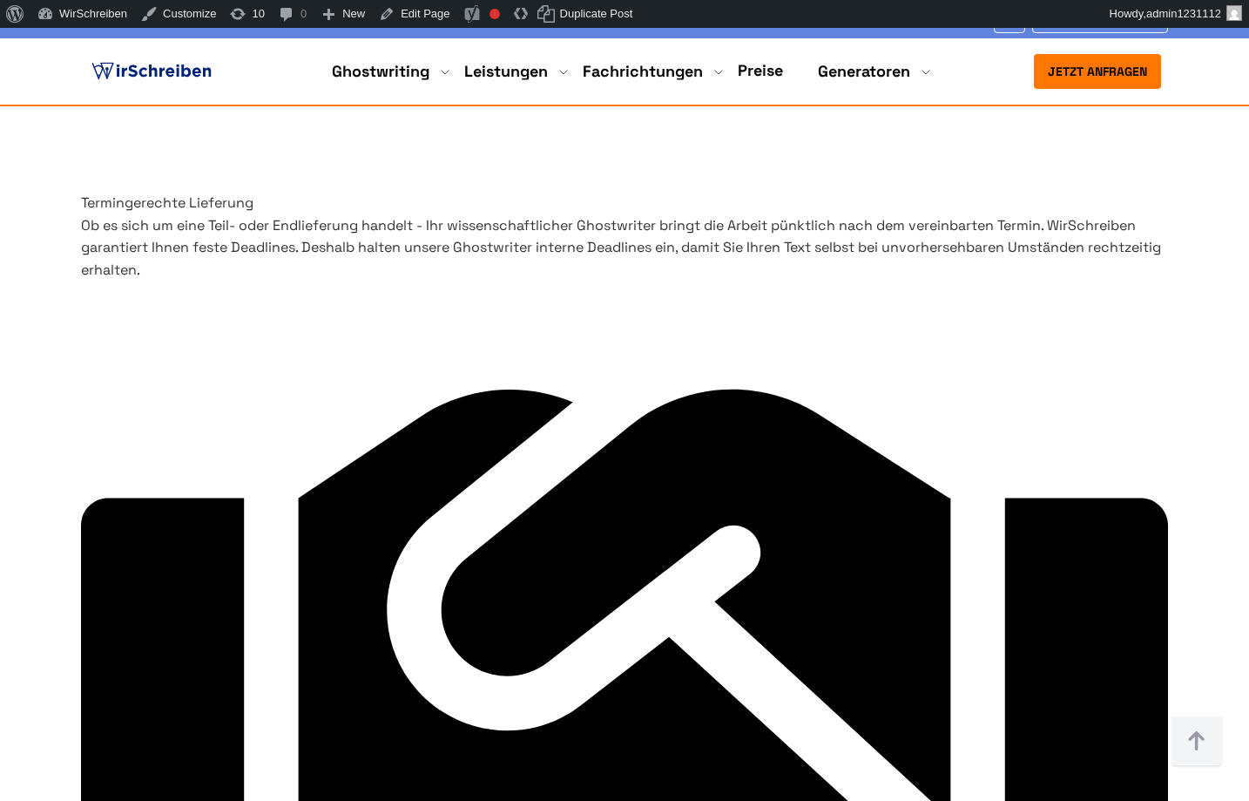
scroll to position [7899, 0]
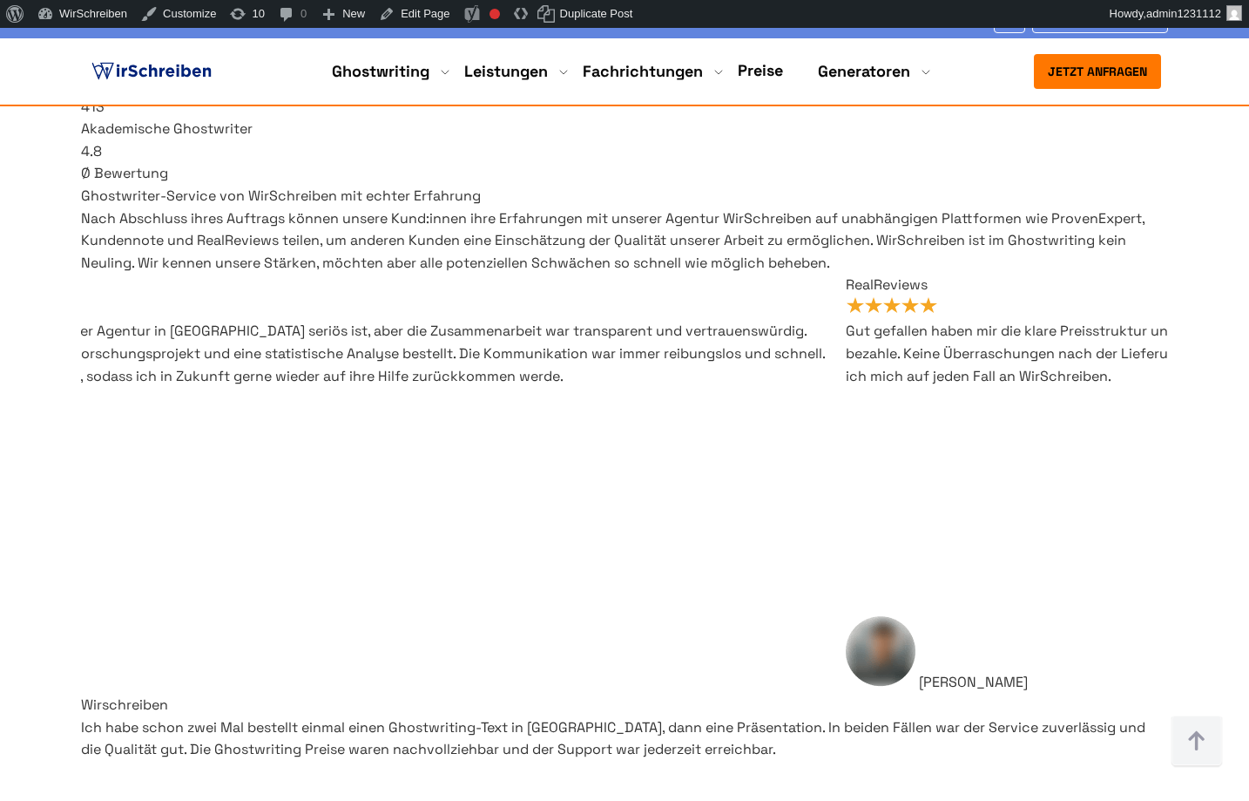
scroll to position [10264, 0]
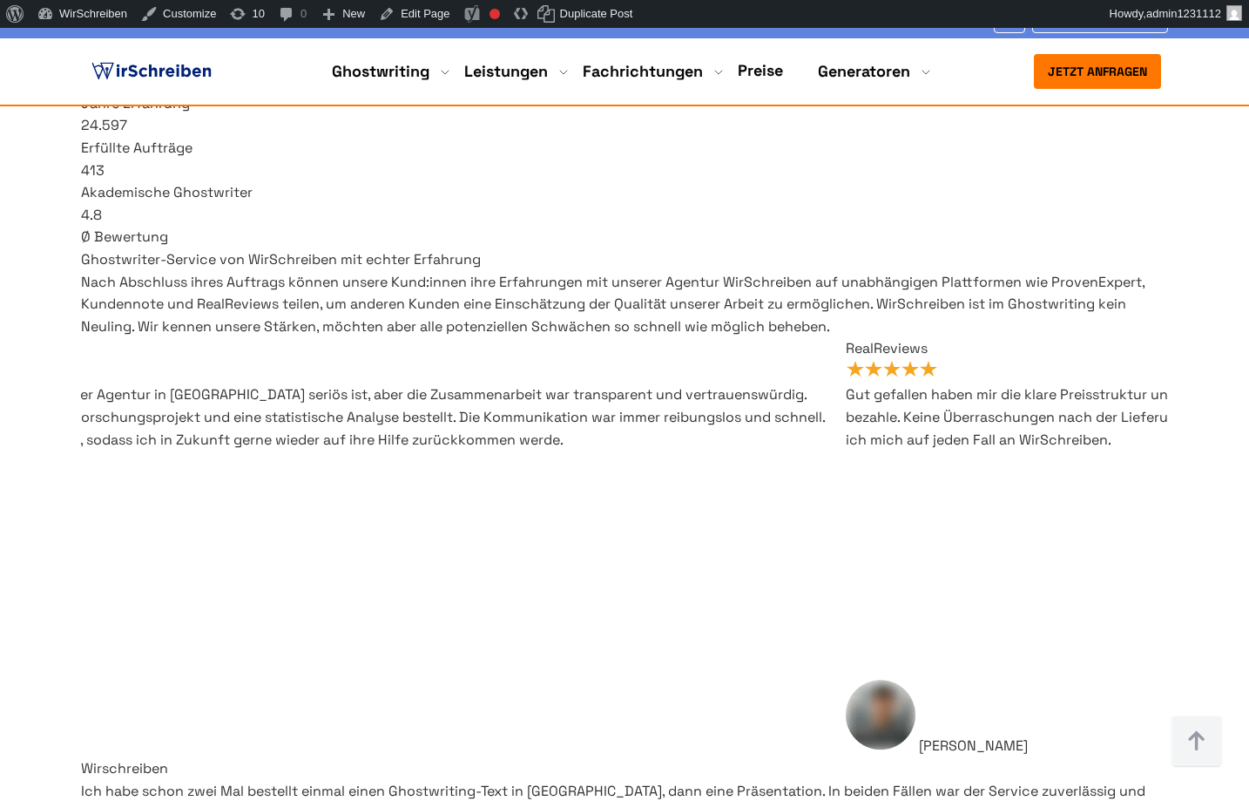
scroll to position [10225, 0]
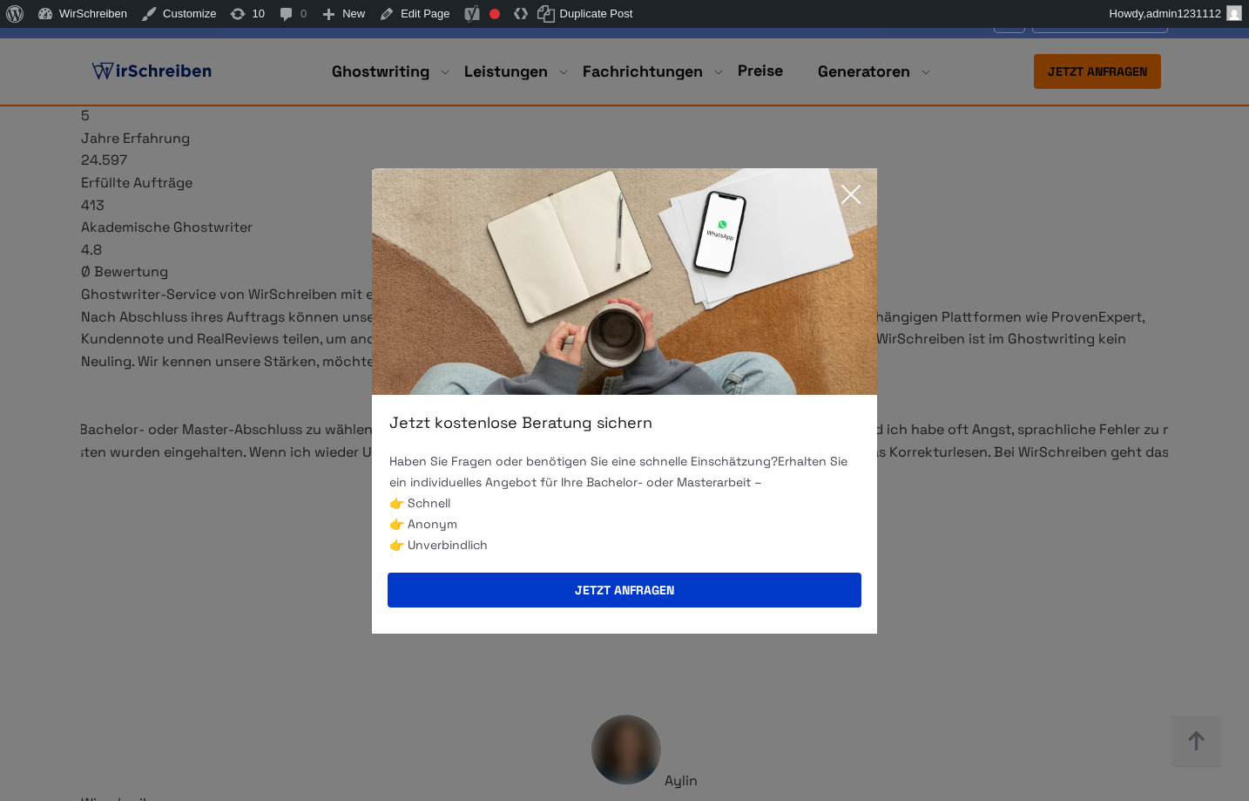
click at [850, 186] on icon at bounding box center [851, 194] width 35 height 35
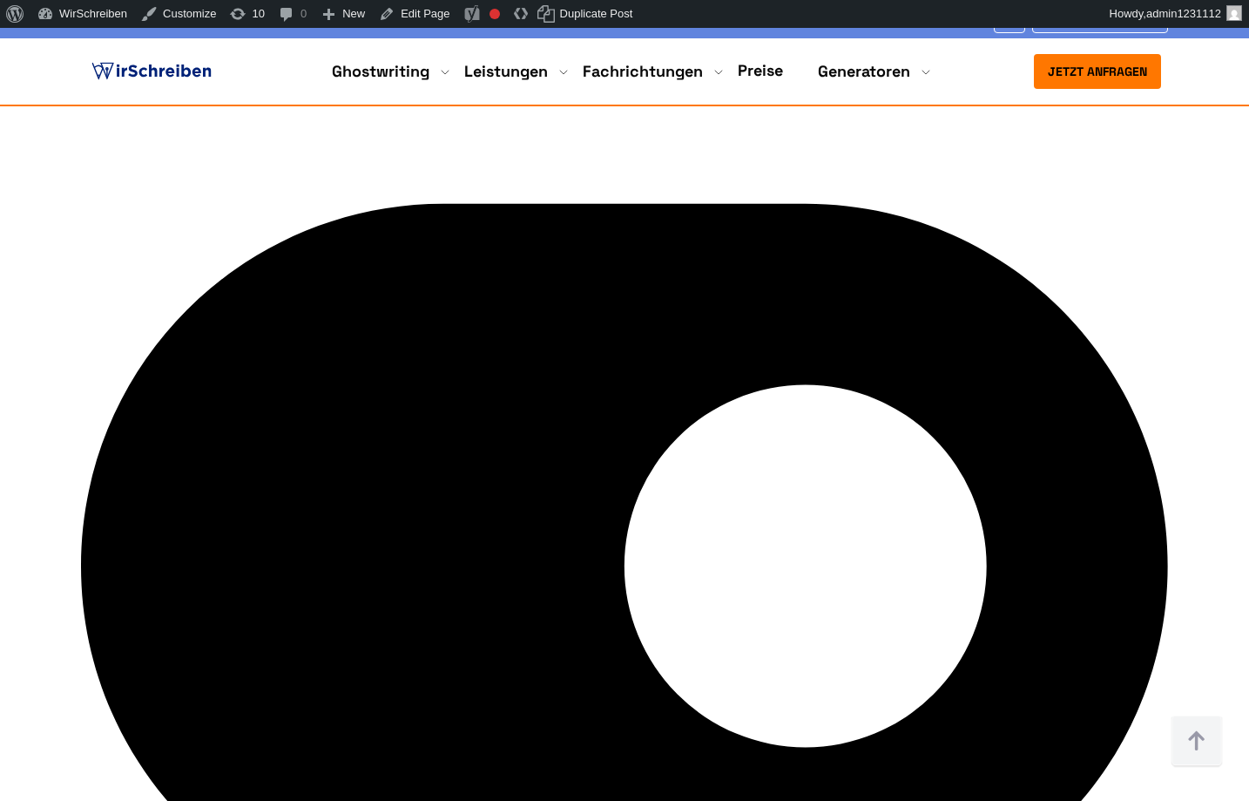
scroll to position [7033, 0]
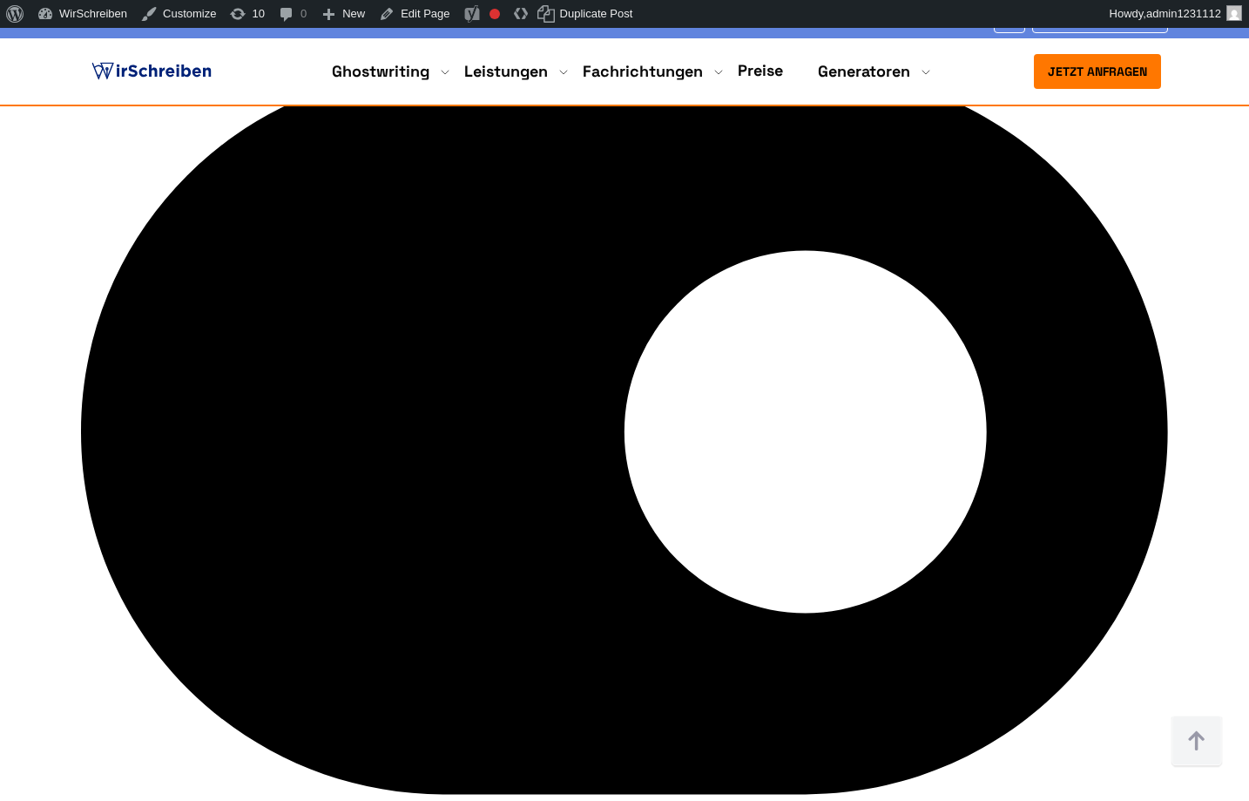
scroll to position [7167, 0]
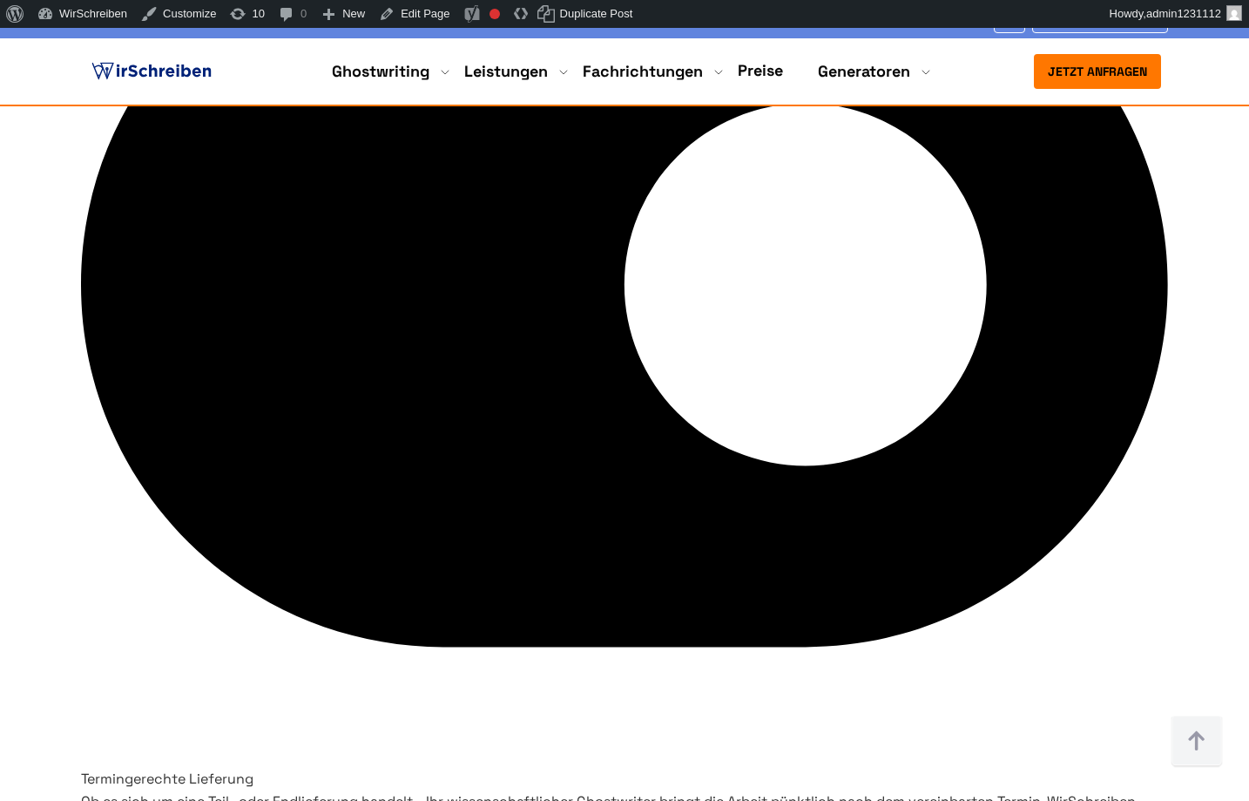
scroll to position [7314, 0]
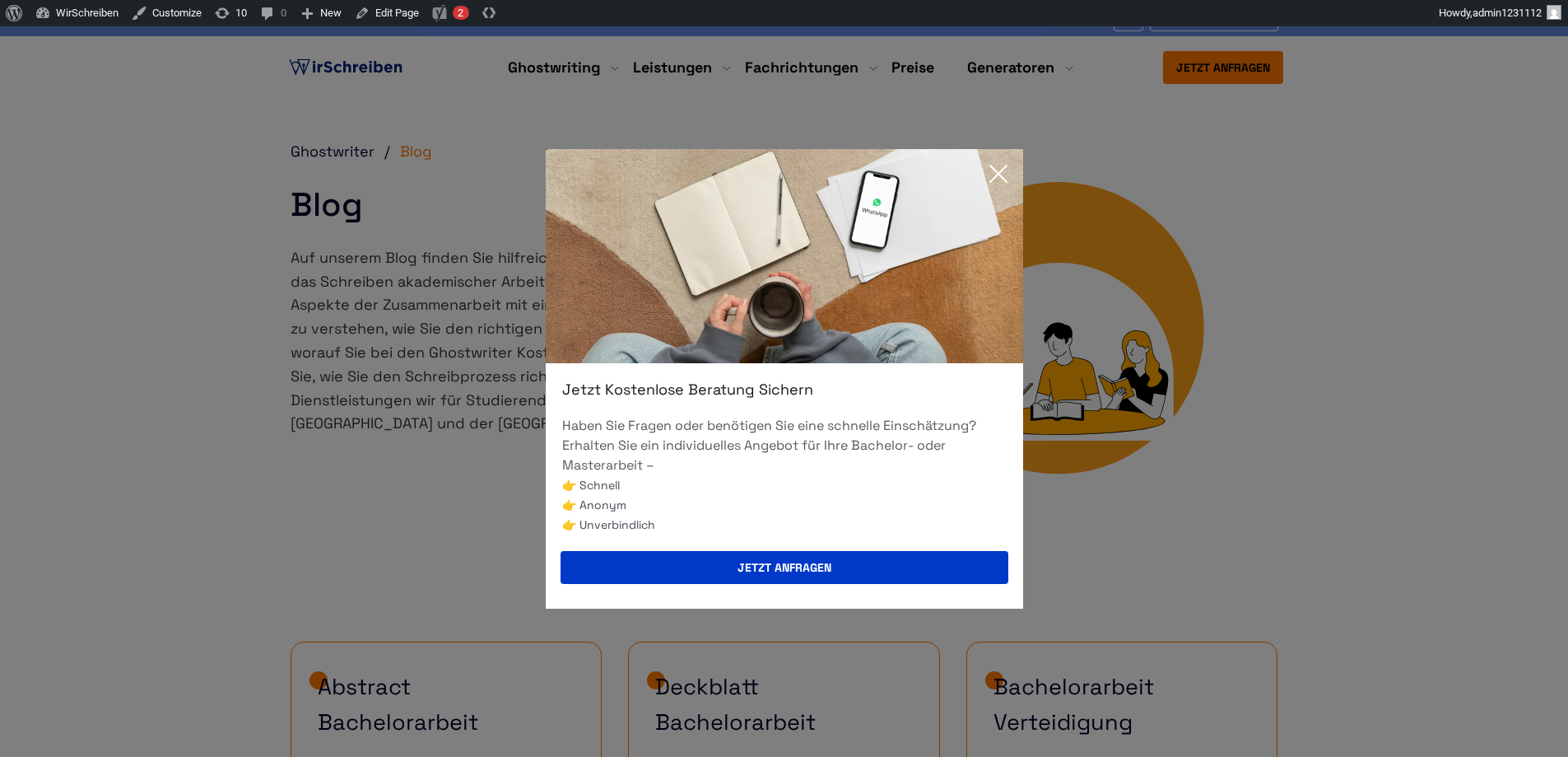
click at [997, 183] on icon at bounding box center [997, 173] width 33 height 33
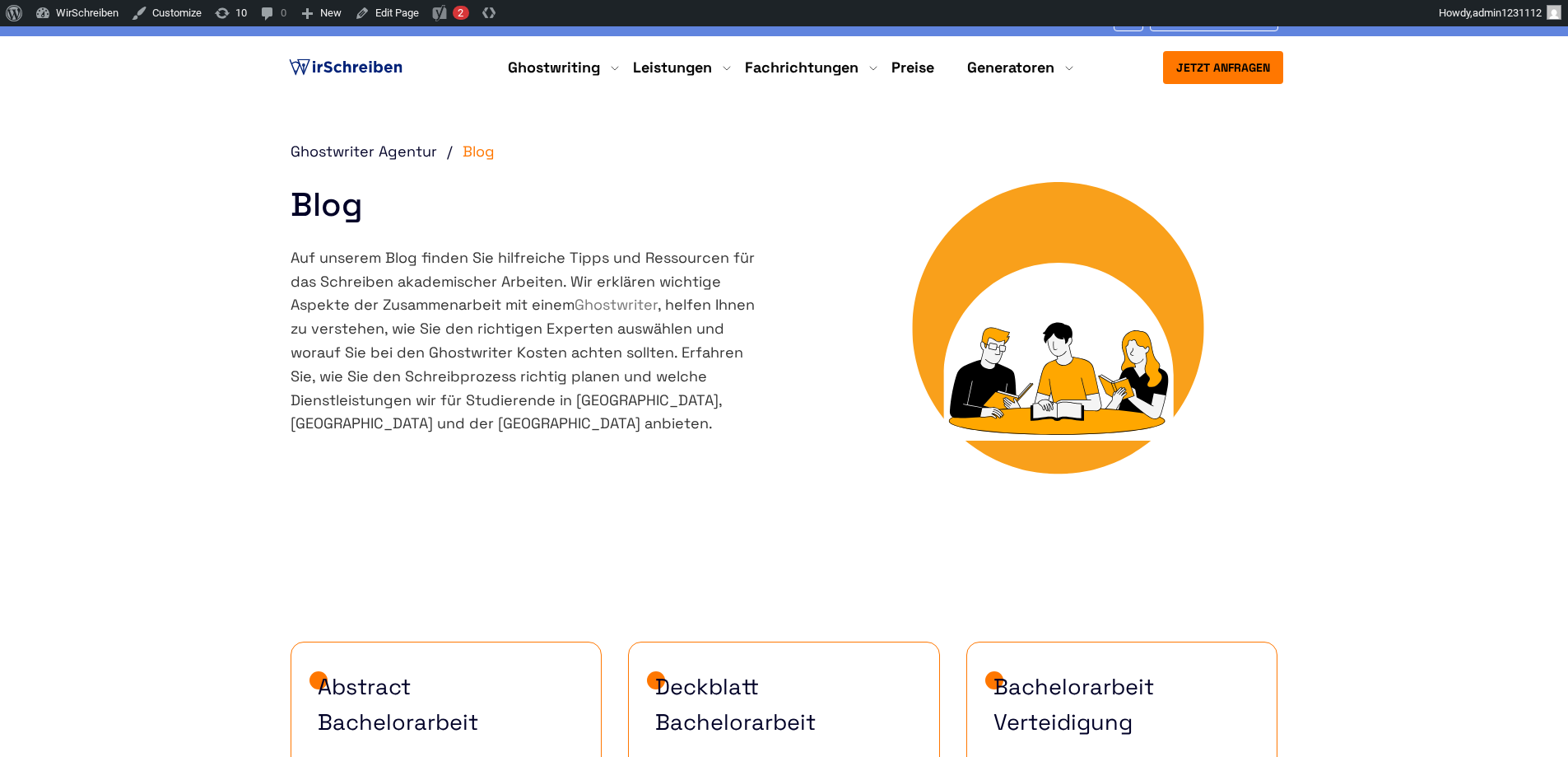
scroll to position [2, 0]
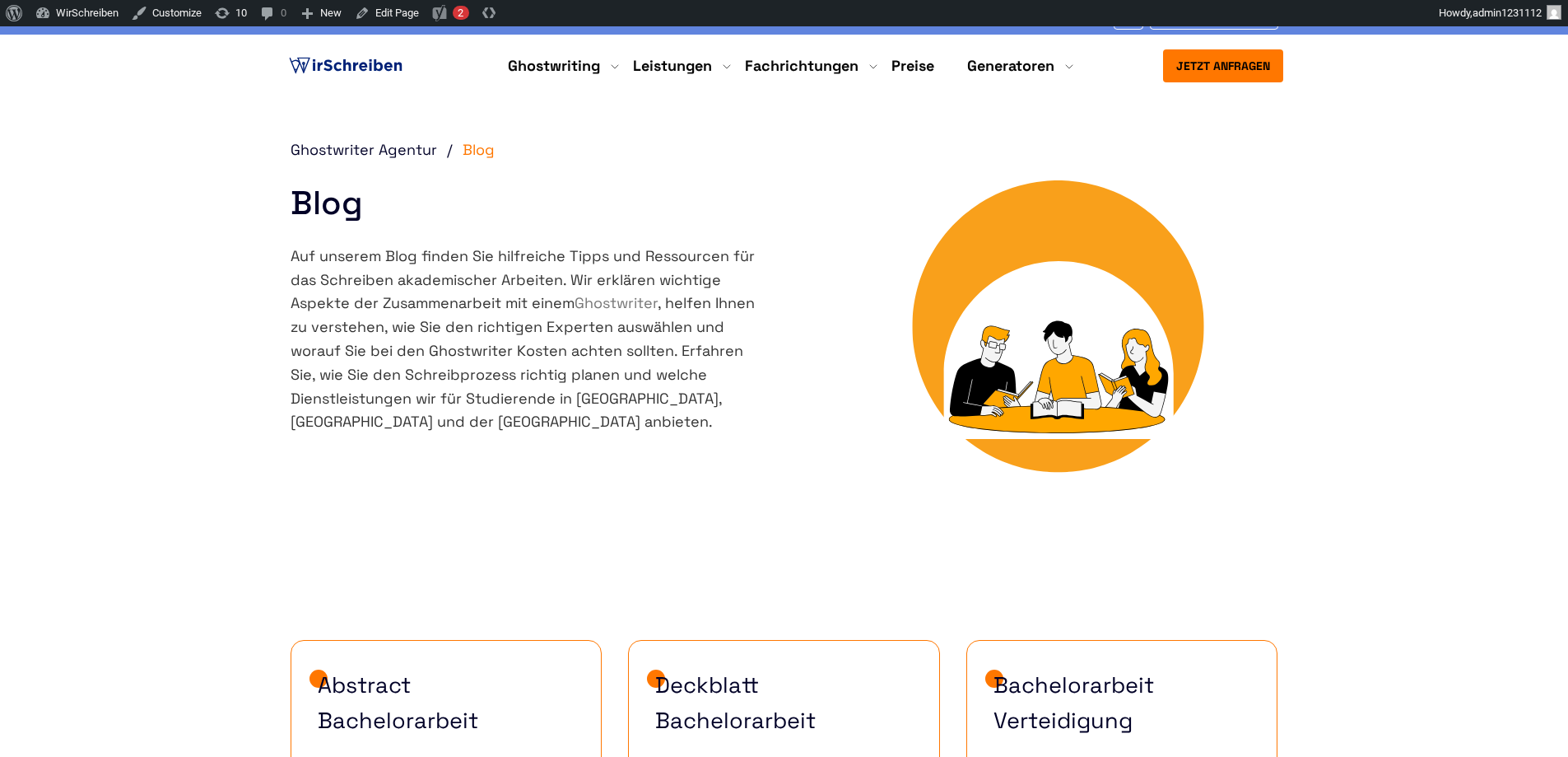
click at [323, 37] on nav "Jetzt anfragen 9:00 - 18:00 Mo.-So. +41415126005 Über uns" at bounding box center [784, 66] width 1568 height 62
click at [328, 54] on img at bounding box center [345, 66] width 120 height 25
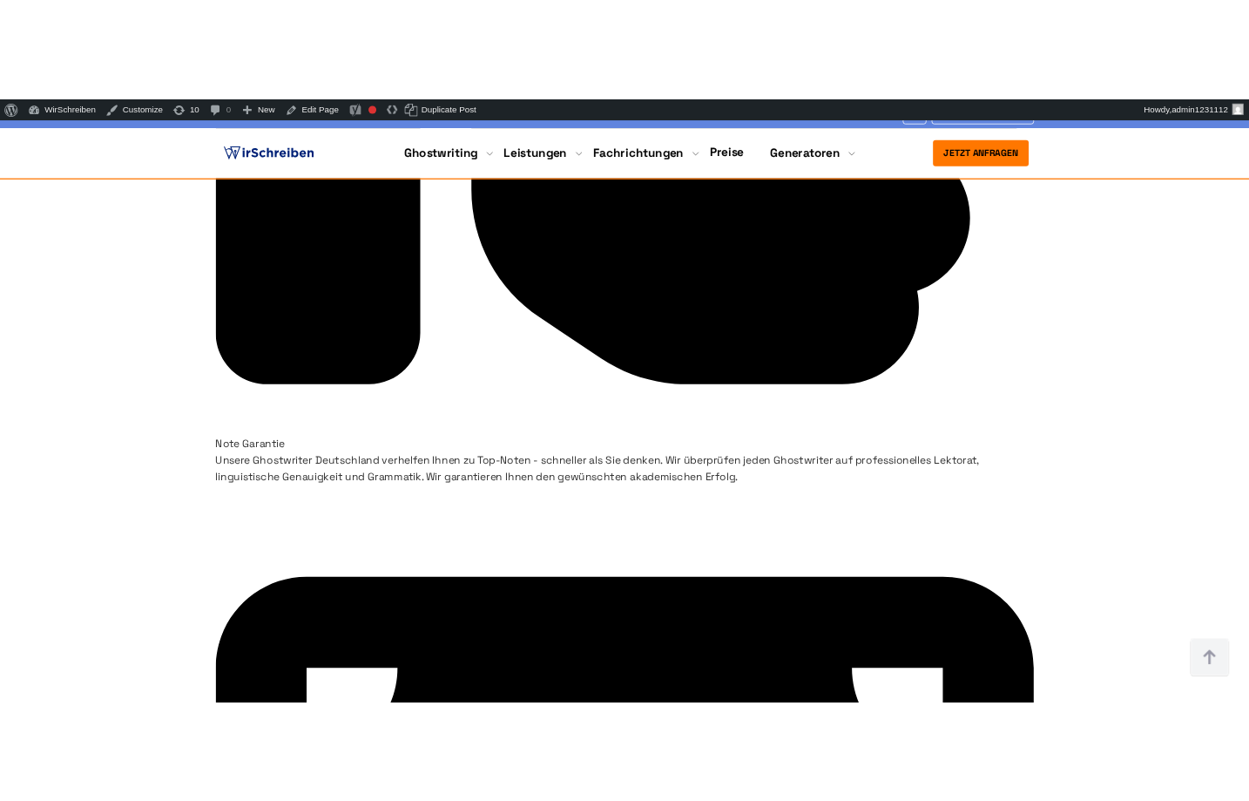
scroll to position [5541, 0]
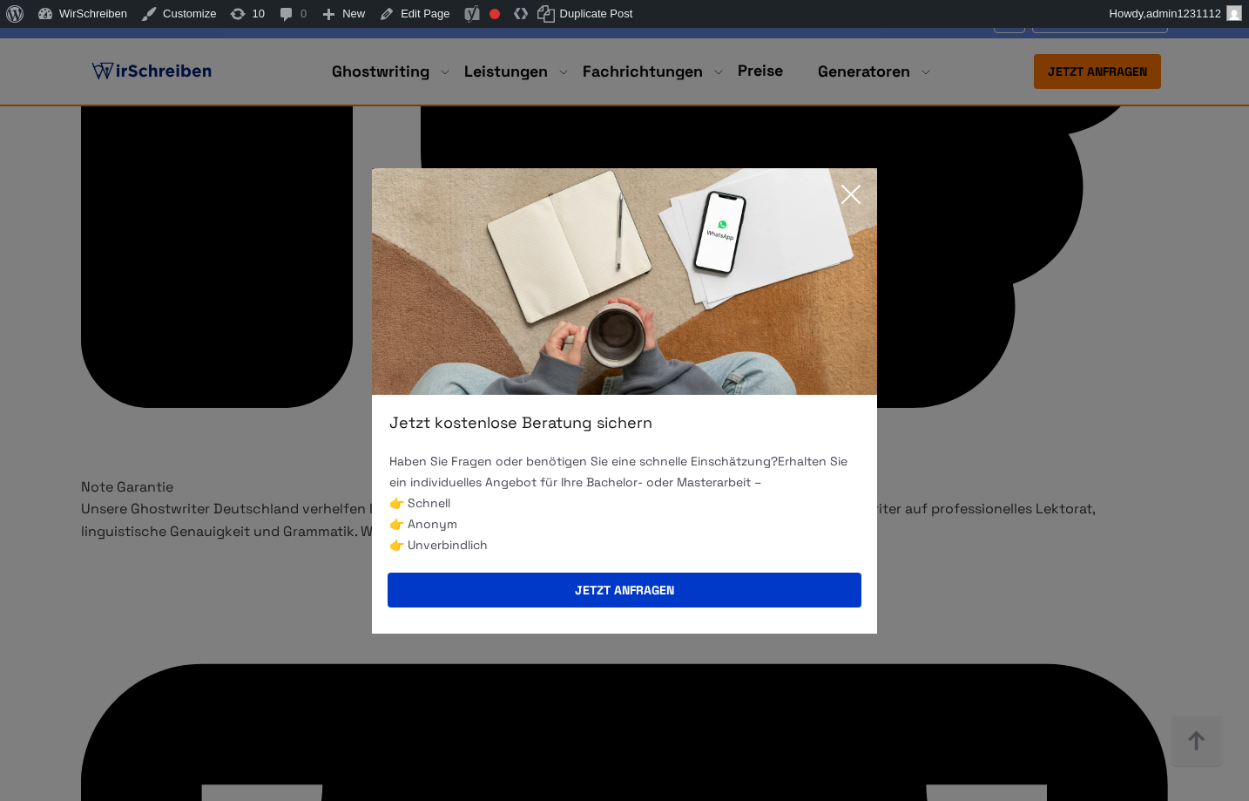
click at [851, 186] on icon at bounding box center [851, 194] width 35 height 35
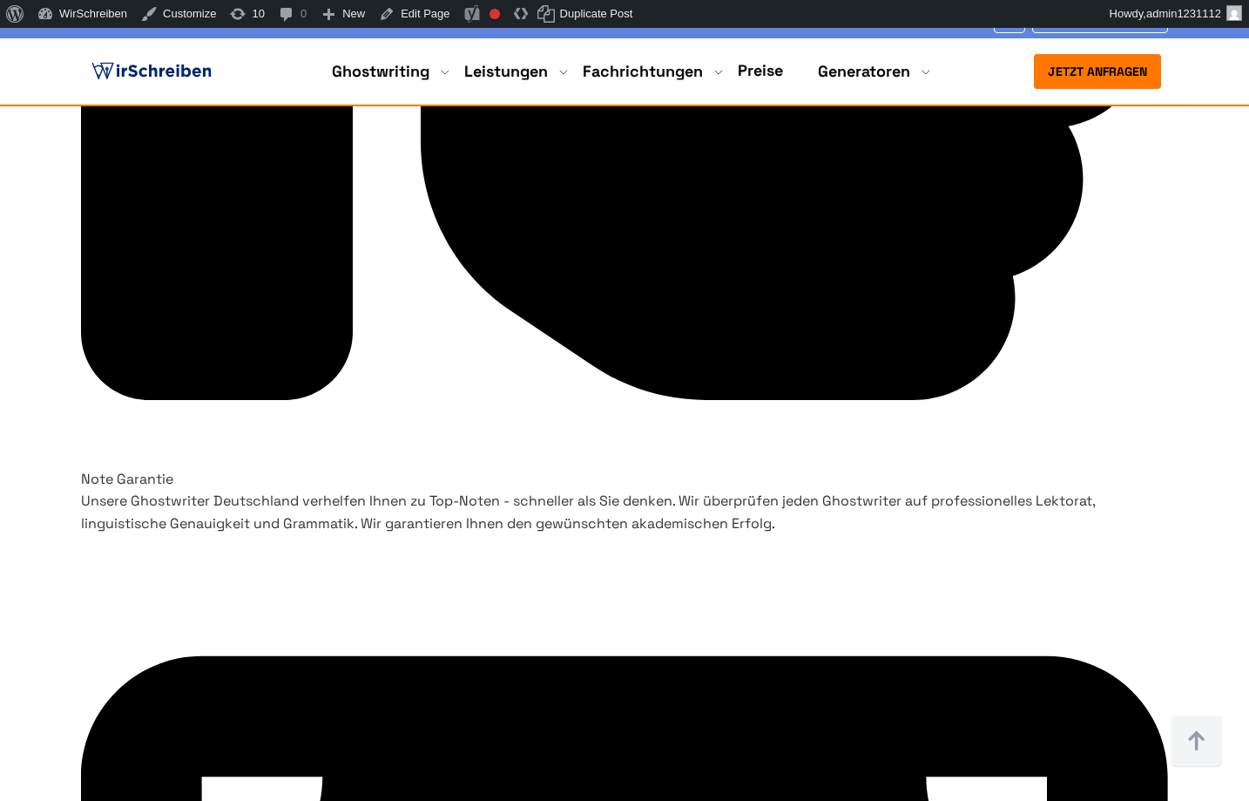
scroll to position [5541, 0]
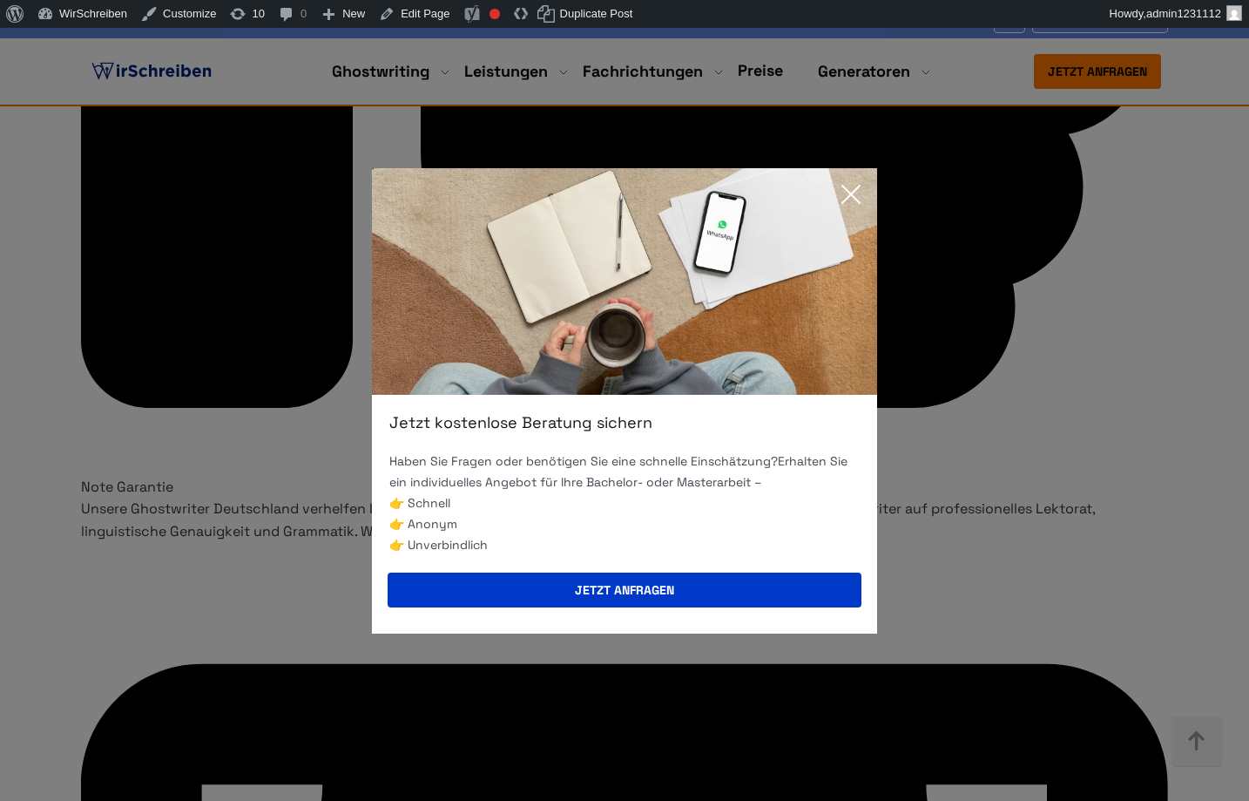
click at [852, 185] on icon at bounding box center [851, 194] width 35 height 35
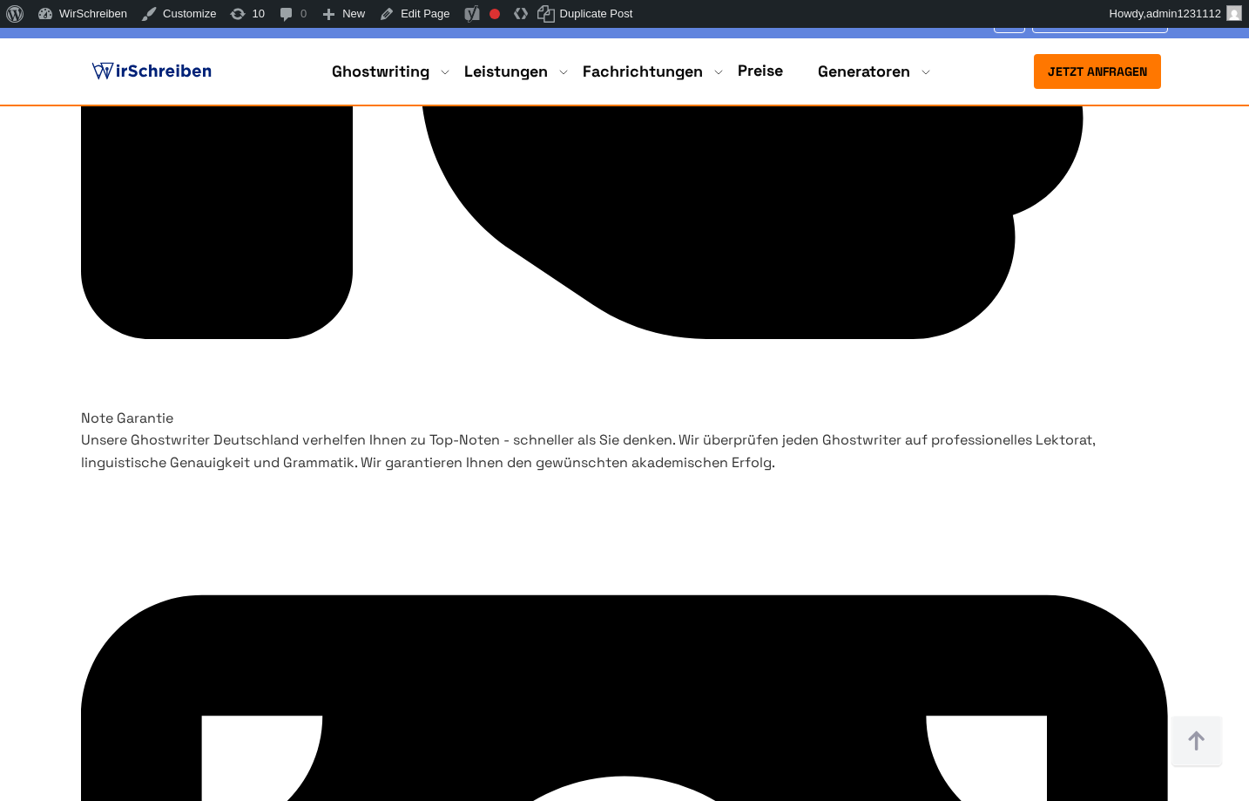
scroll to position [5645, 0]
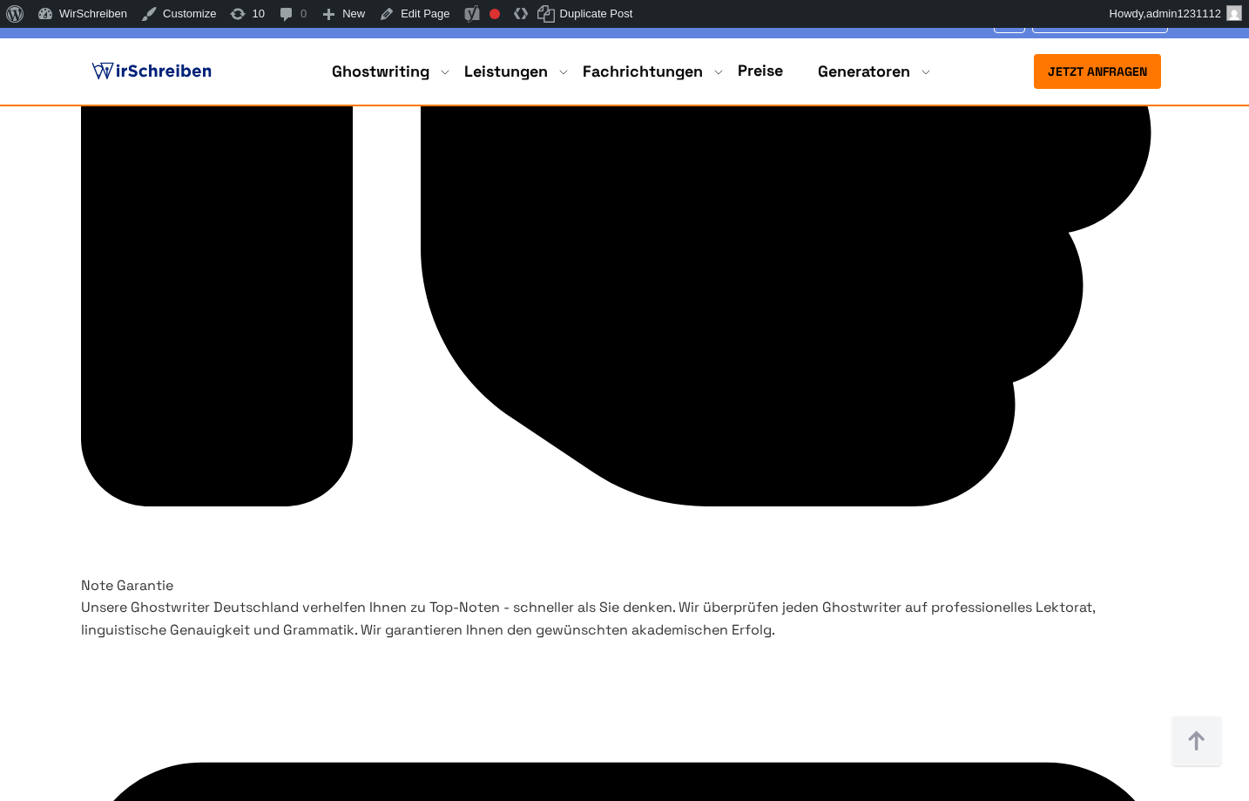
scroll to position [5440, 0]
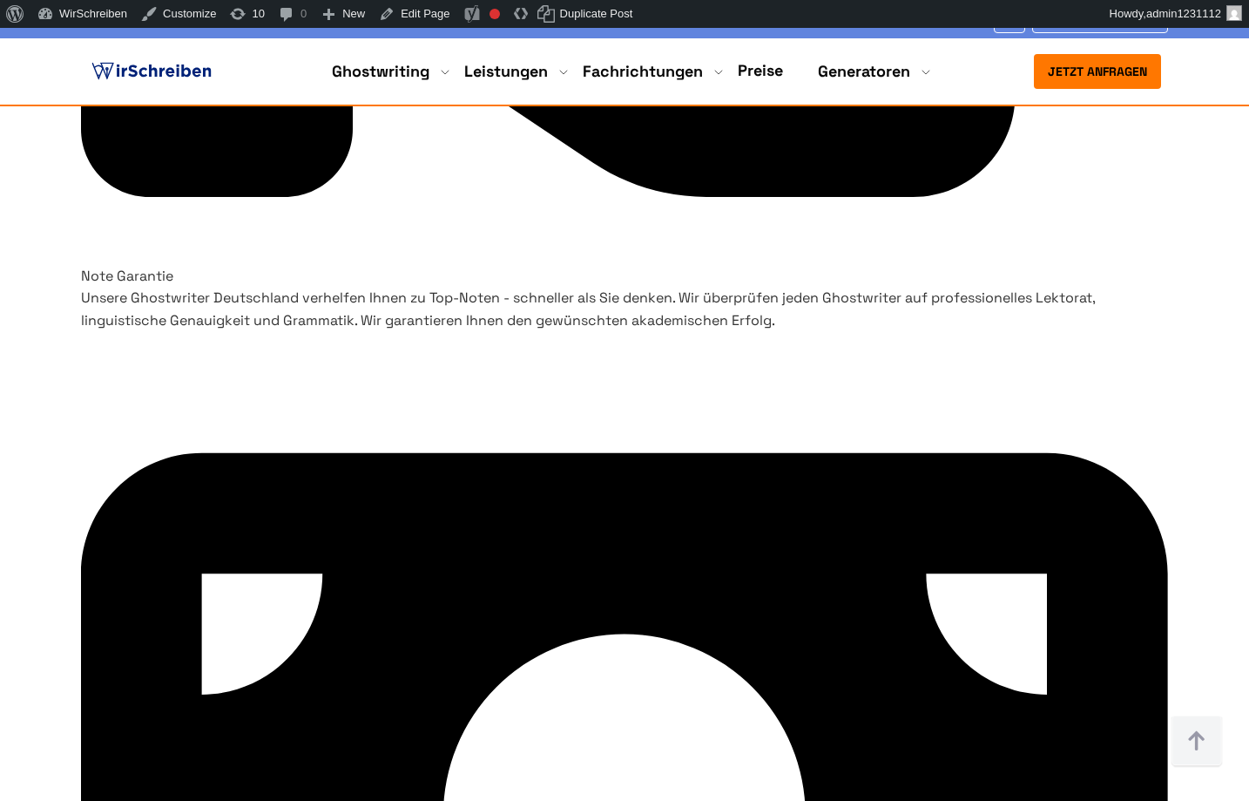
scroll to position [5652, 0]
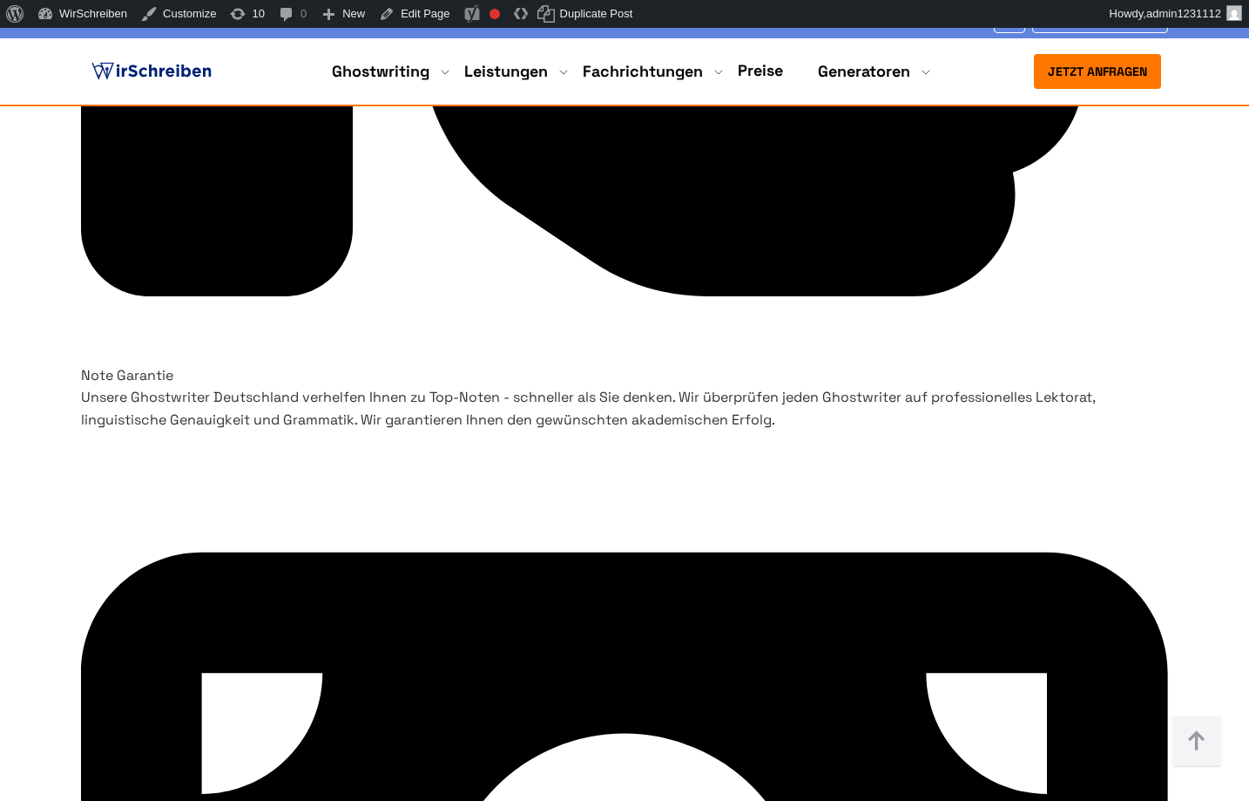
drag, startPoint x: 977, startPoint y: 266, endPoint x: 993, endPoint y: 314, distance: 50.7
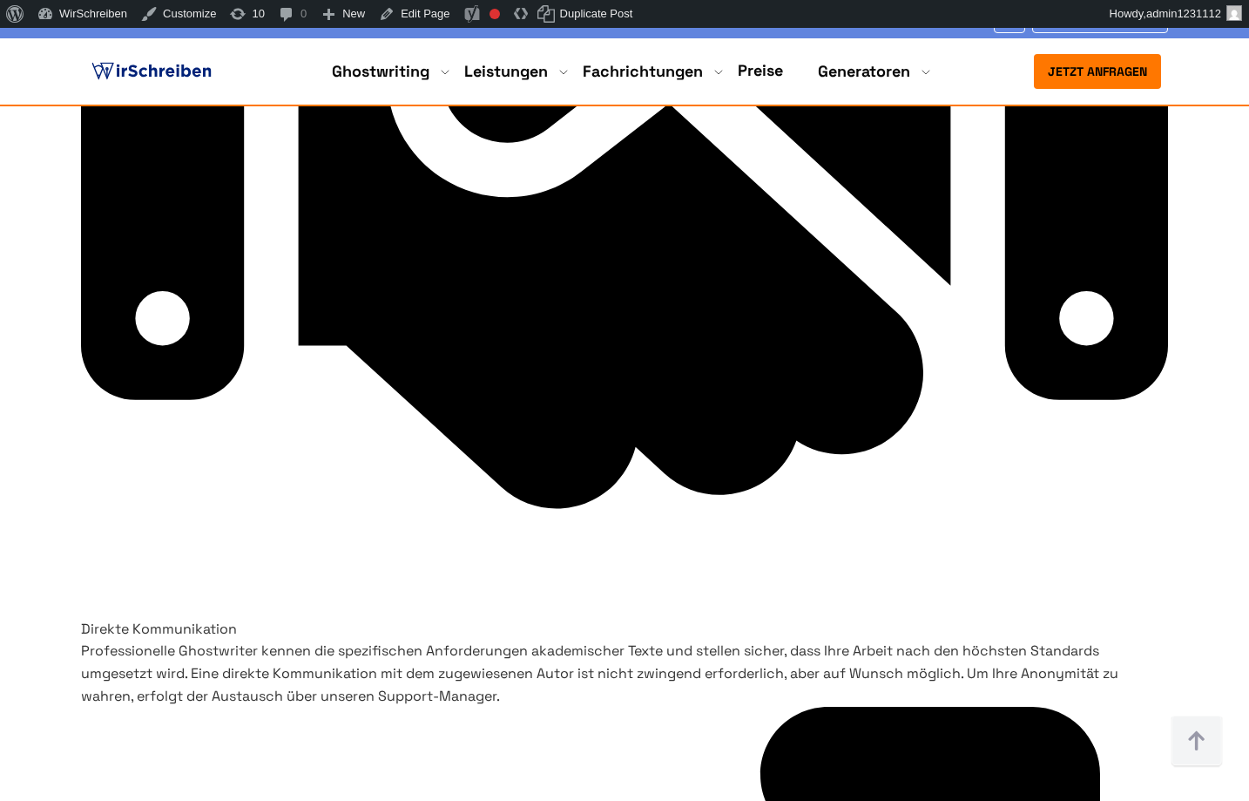
scroll to position [8475, 0]
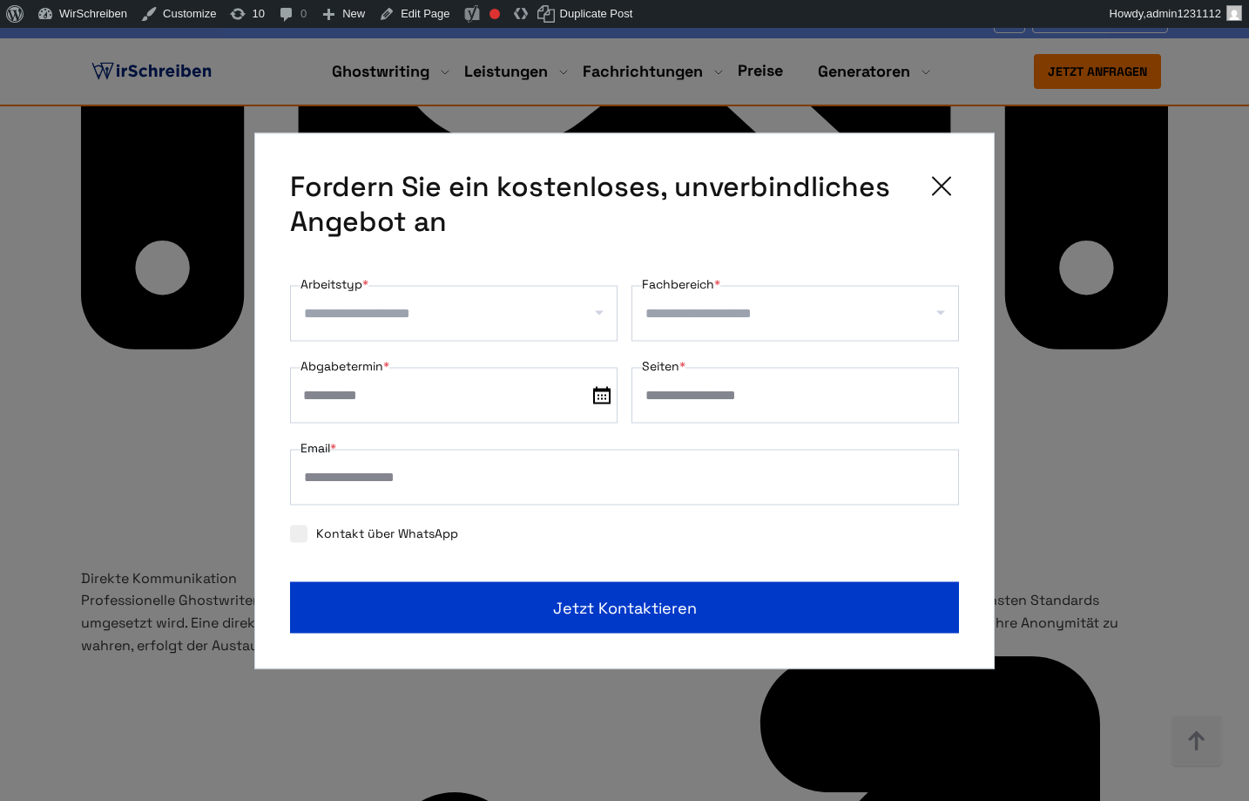
click at [410, 524] on div "Kontakt über WhatsApp" at bounding box center [624, 532] width 669 height 28
click at [410, 535] on label "Kontakt über WhatsApp" at bounding box center [374, 532] width 168 height 16
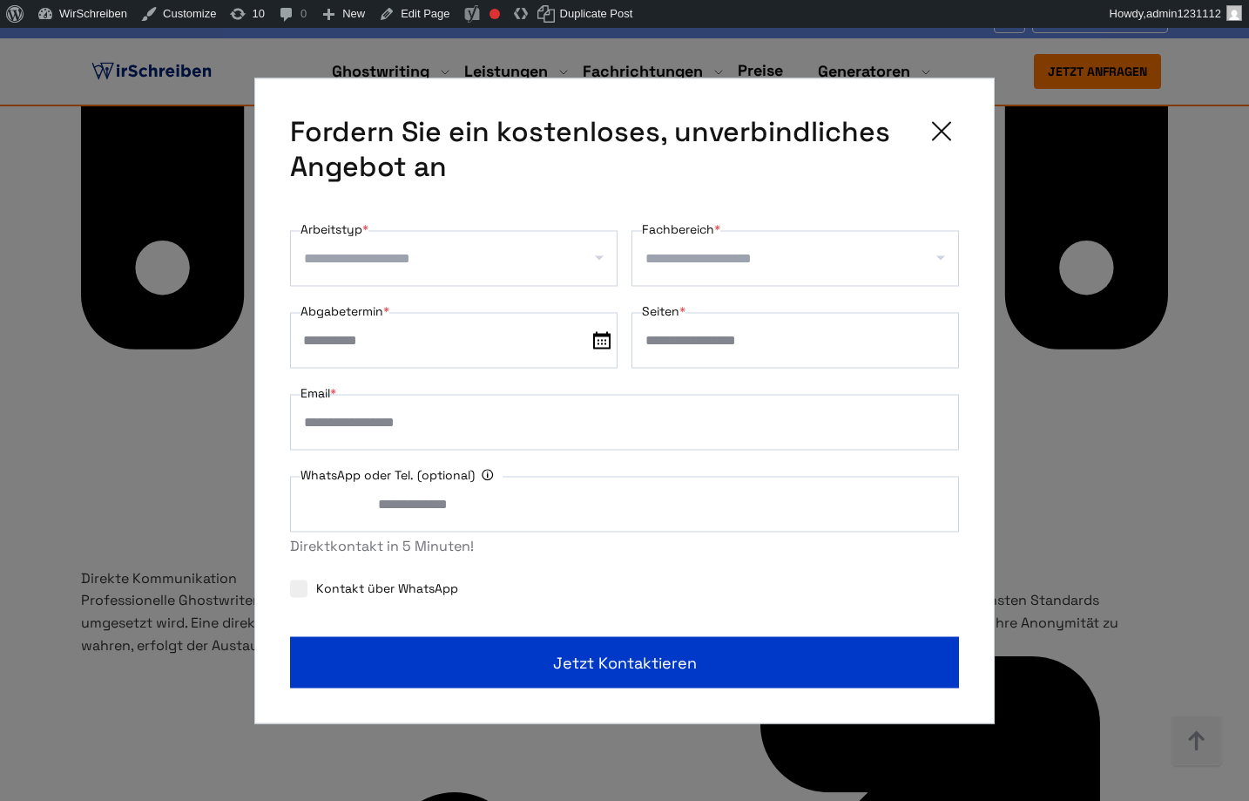
click at [321, 500] on input "WhatsApp oder Tel. (optional) Ihre Daten werden nicht an Dritte weitergegeben" at bounding box center [624, 504] width 669 height 56
click at [422, 500] on input "WhatsApp oder Tel. (optional) Ihre Daten werden nicht an Dritte weitergegeben" at bounding box center [624, 504] width 669 height 56
click at [484, 474] on icon at bounding box center [488, 474] width 12 height 12
click at [484, 476] on input "WhatsApp oder Tel. (optional) Ihre Daten werden nicht an Dritte weitergegeben" at bounding box center [624, 504] width 669 height 56
click at [363, 582] on label "Kontakt über WhatsApp" at bounding box center [374, 587] width 168 height 16
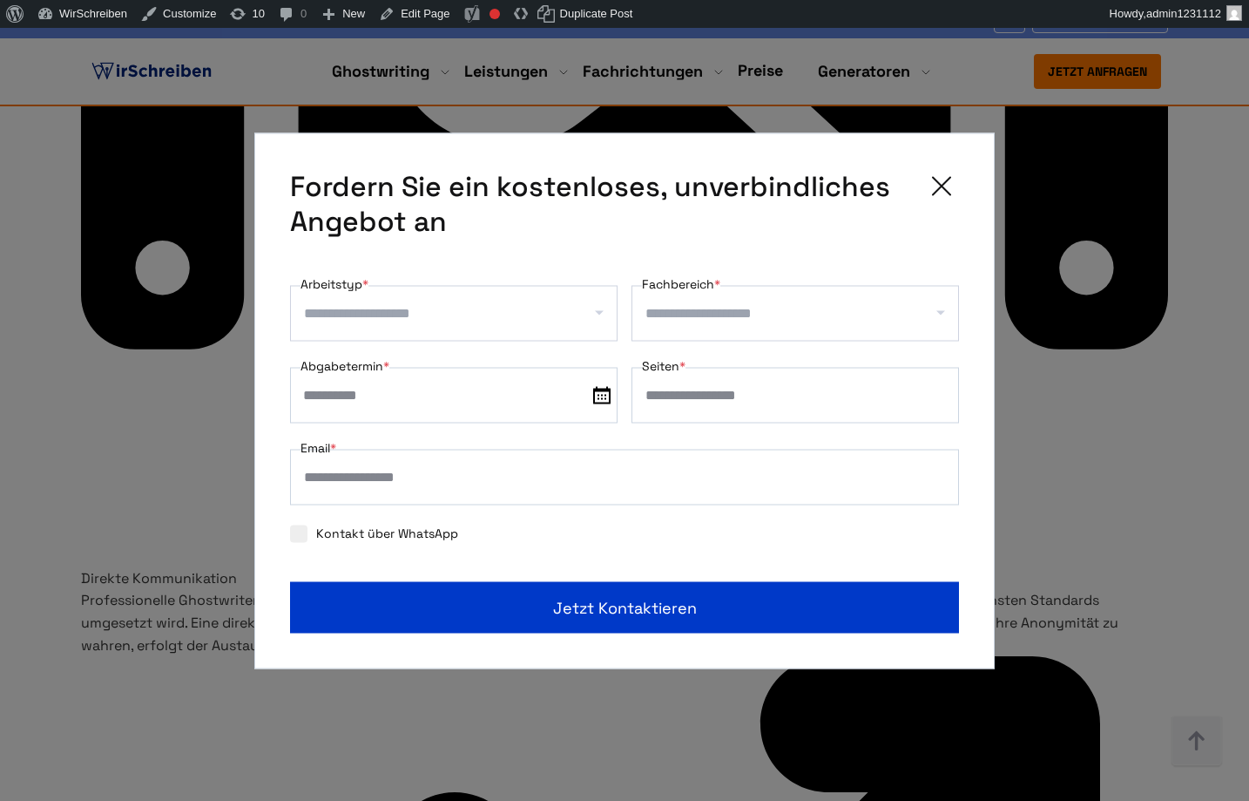
click at [938, 183] on icon at bounding box center [941, 185] width 17 height 17
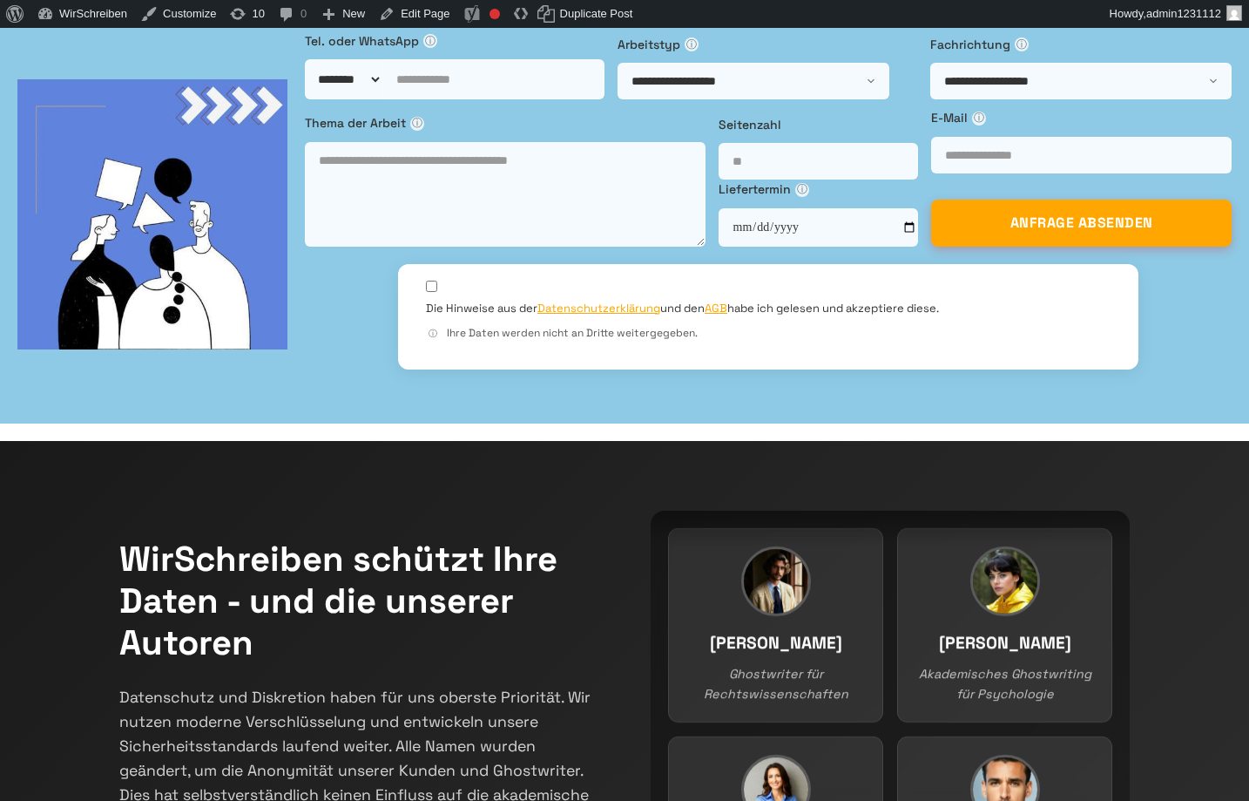
scroll to position [209, 0]
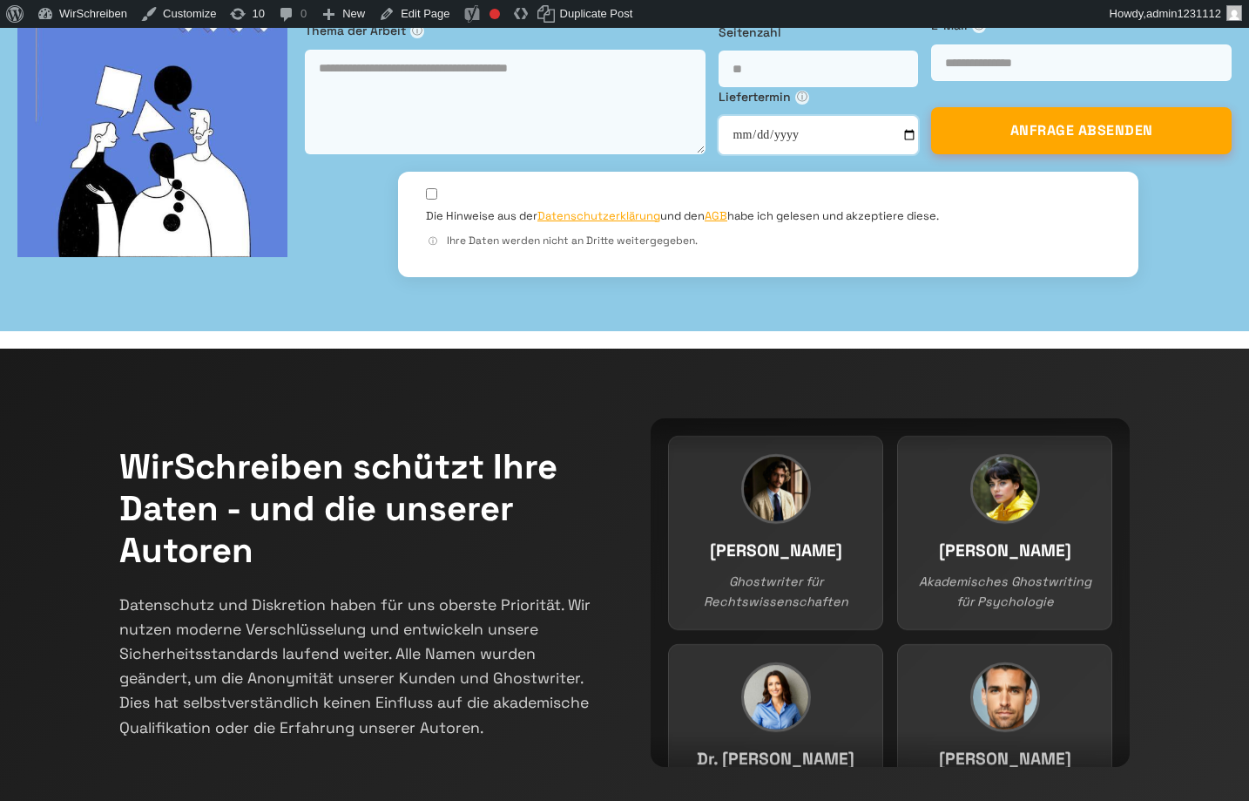
click at [877, 154] on input "date" at bounding box center [819, 135] width 200 height 38
click at [950, 153] on div "Thema der Arbeit ⓘ Seitenzahl Liefertermin ⓘ ⓘ" at bounding box center [768, 85] width 927 height 138
click at [919, 154] on input "date" at bounding box center [819, 135] width 200 height 38
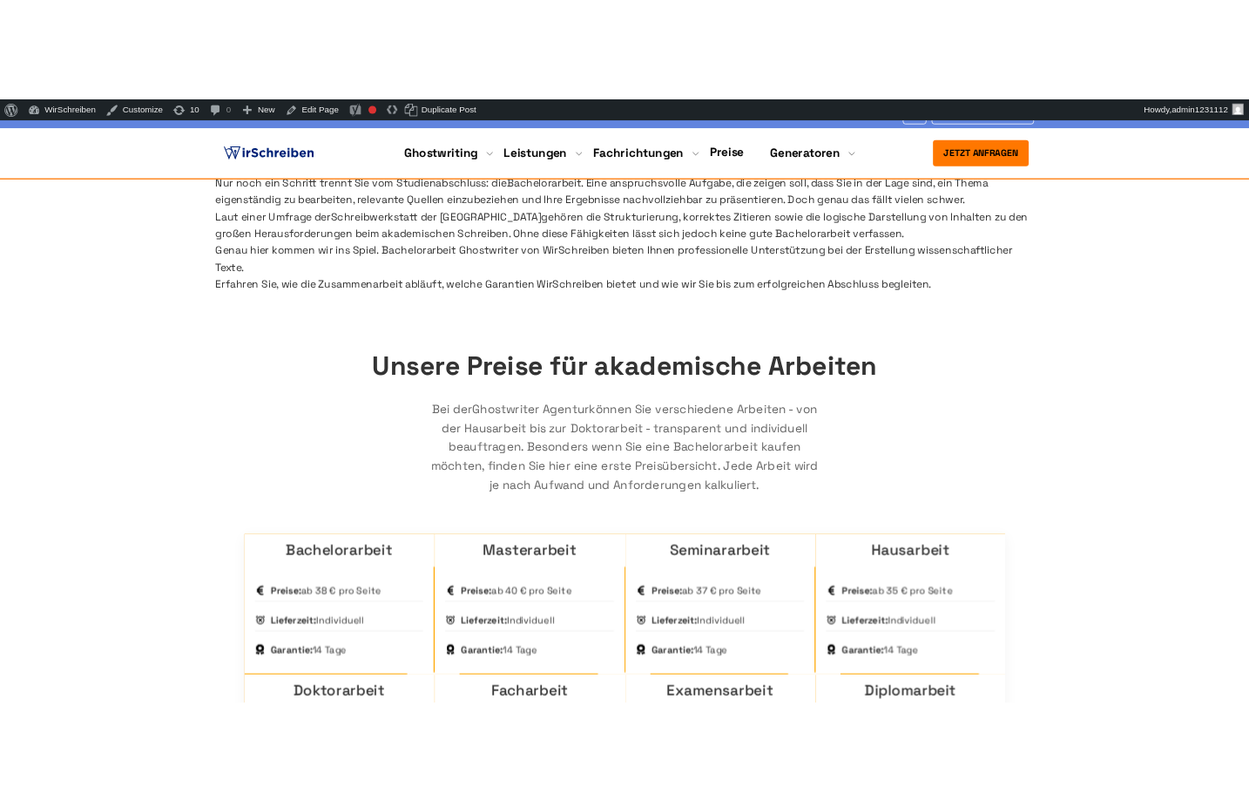
scroll to position [627, 0]
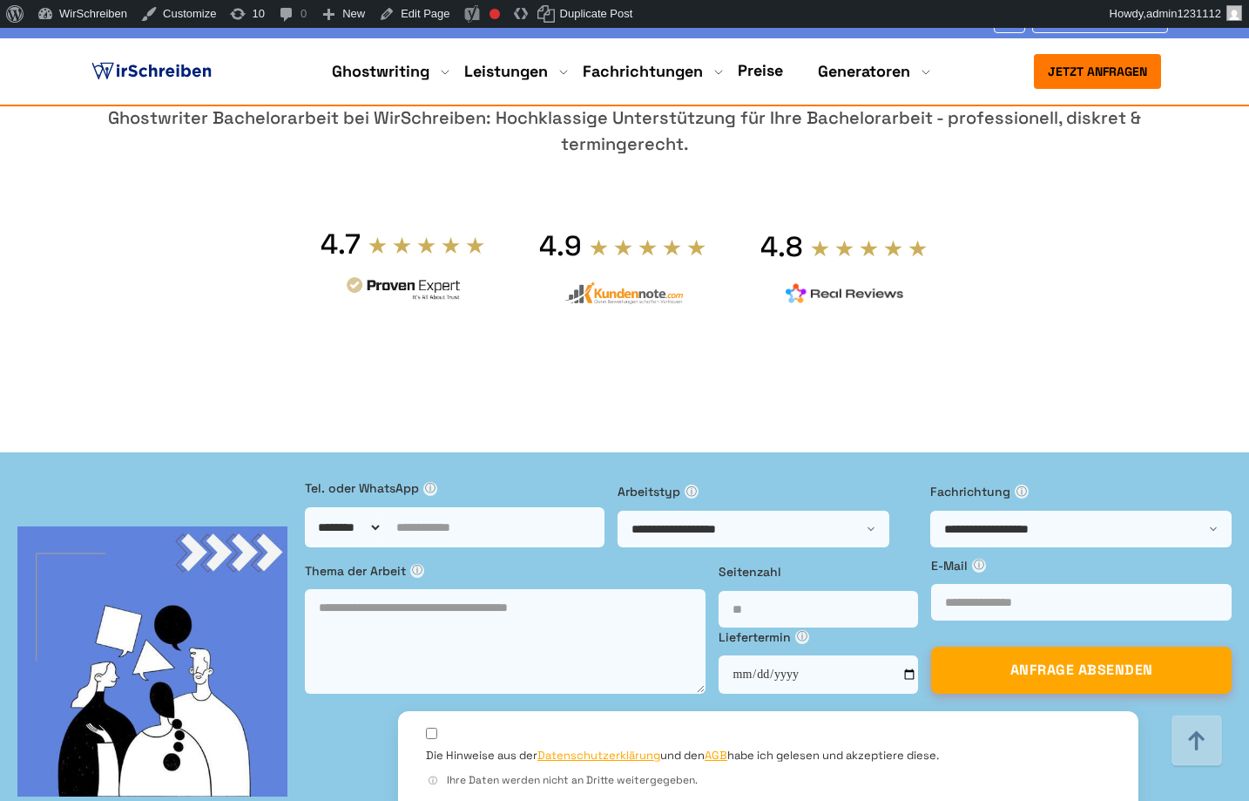
scroll to position [627, 0]
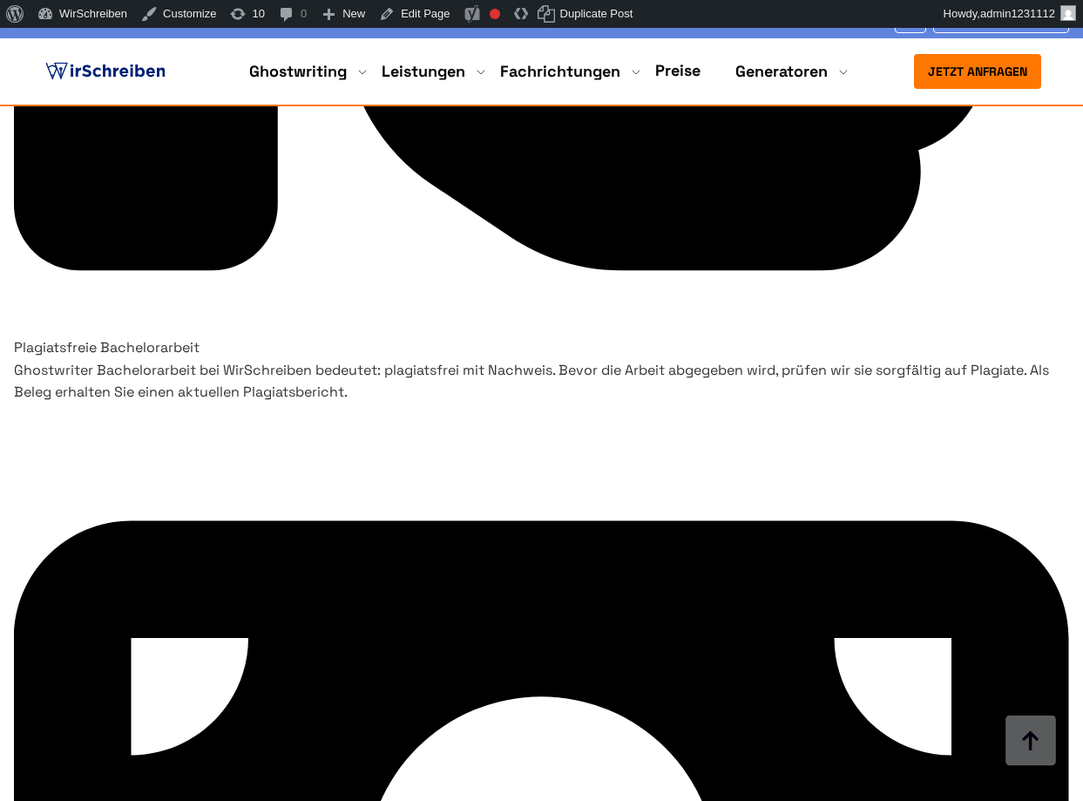
scroll to position [5123, 0]
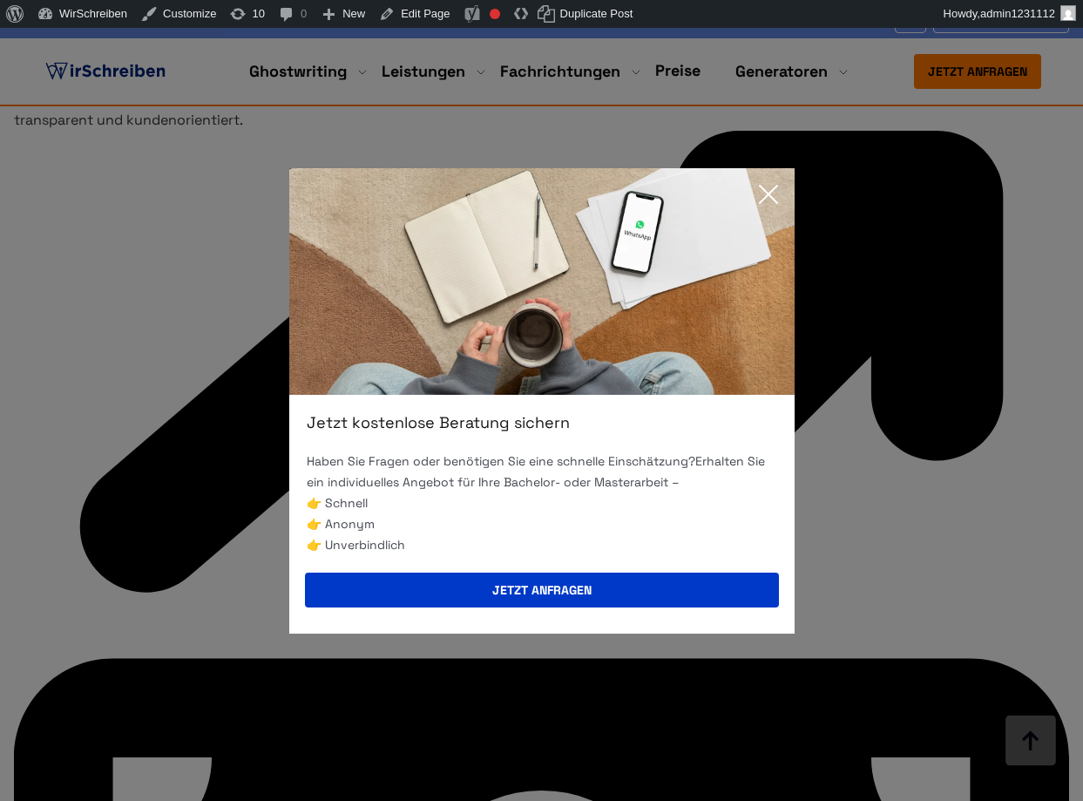
scroll to position [8259, 0]
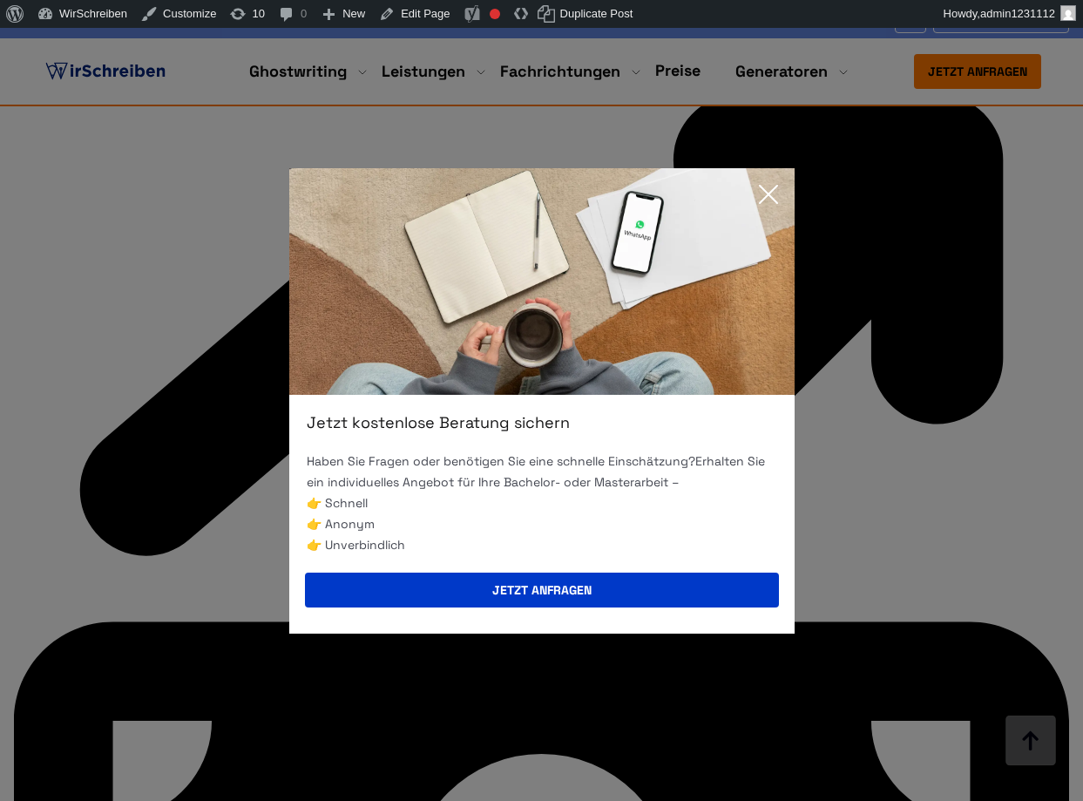
click at [762, 197] on icon at bounding box center [768, 194] width 35 height 35
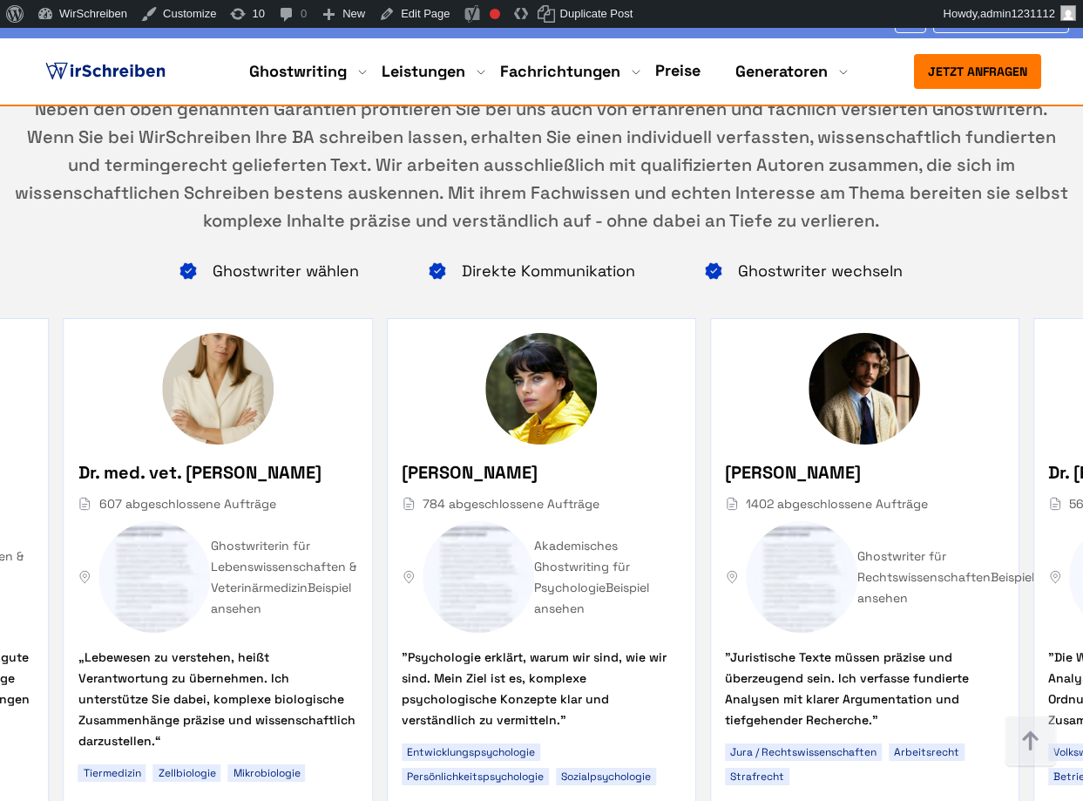
scroll to position [11186, 0]
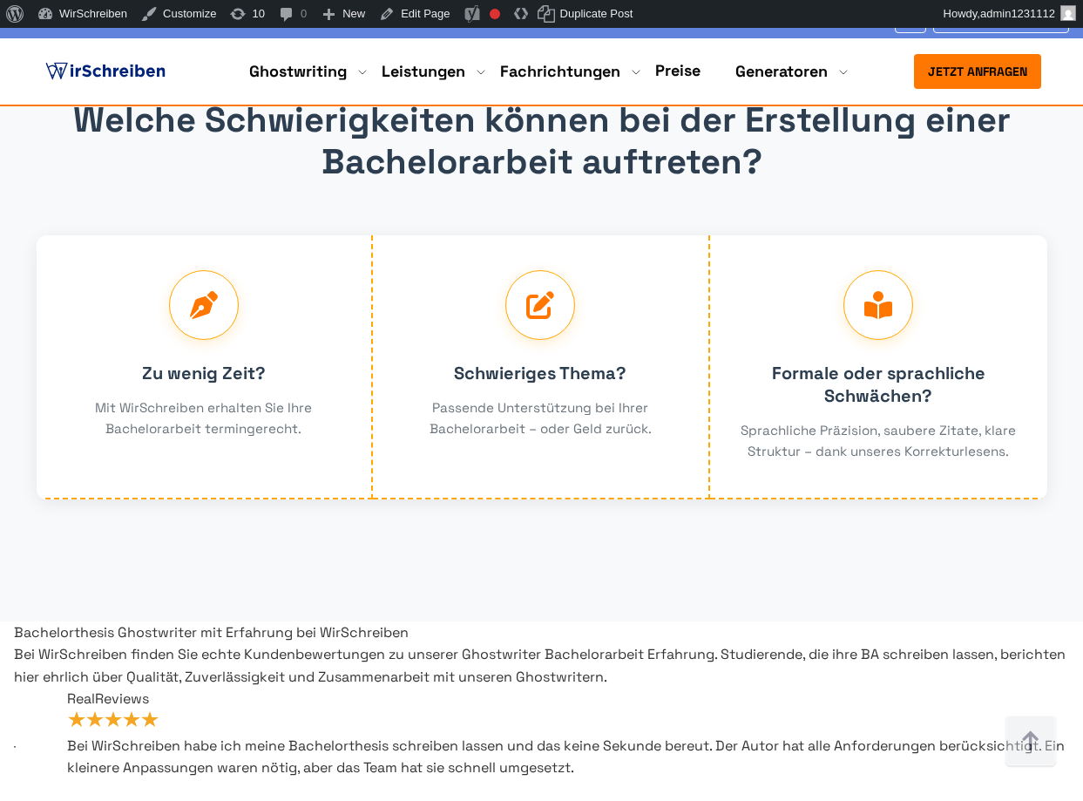
scroll to position [12486, 0]
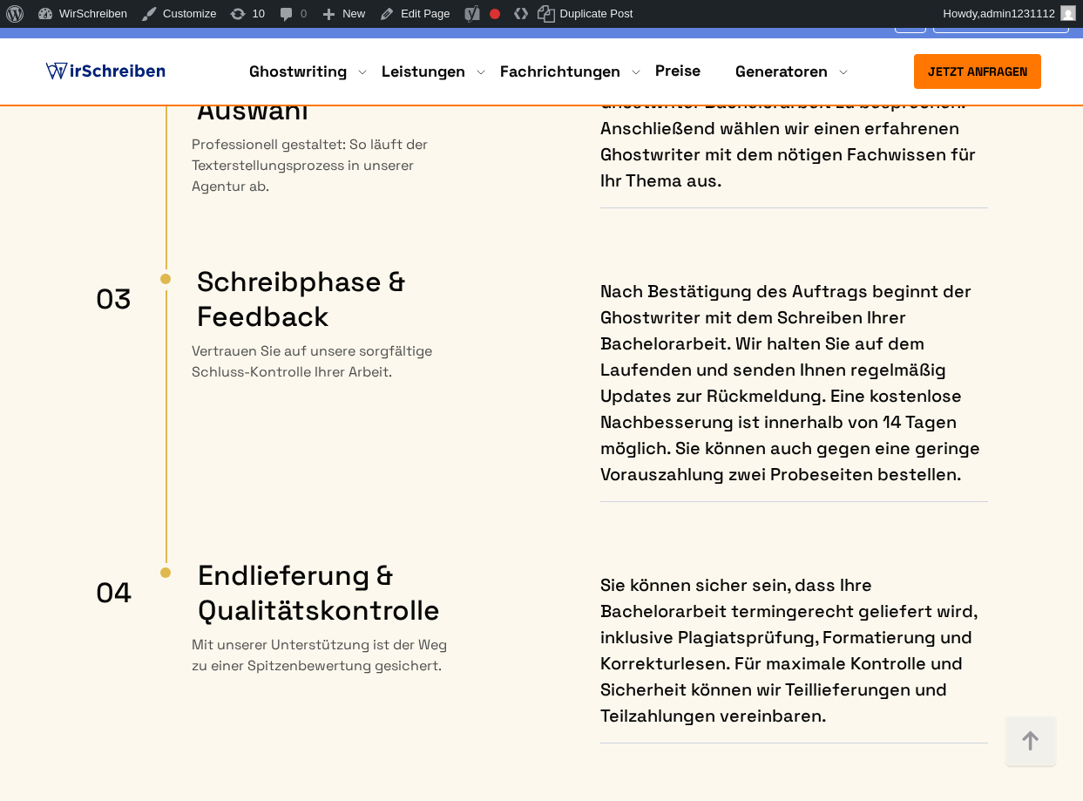
scroll to position [9663, 0]
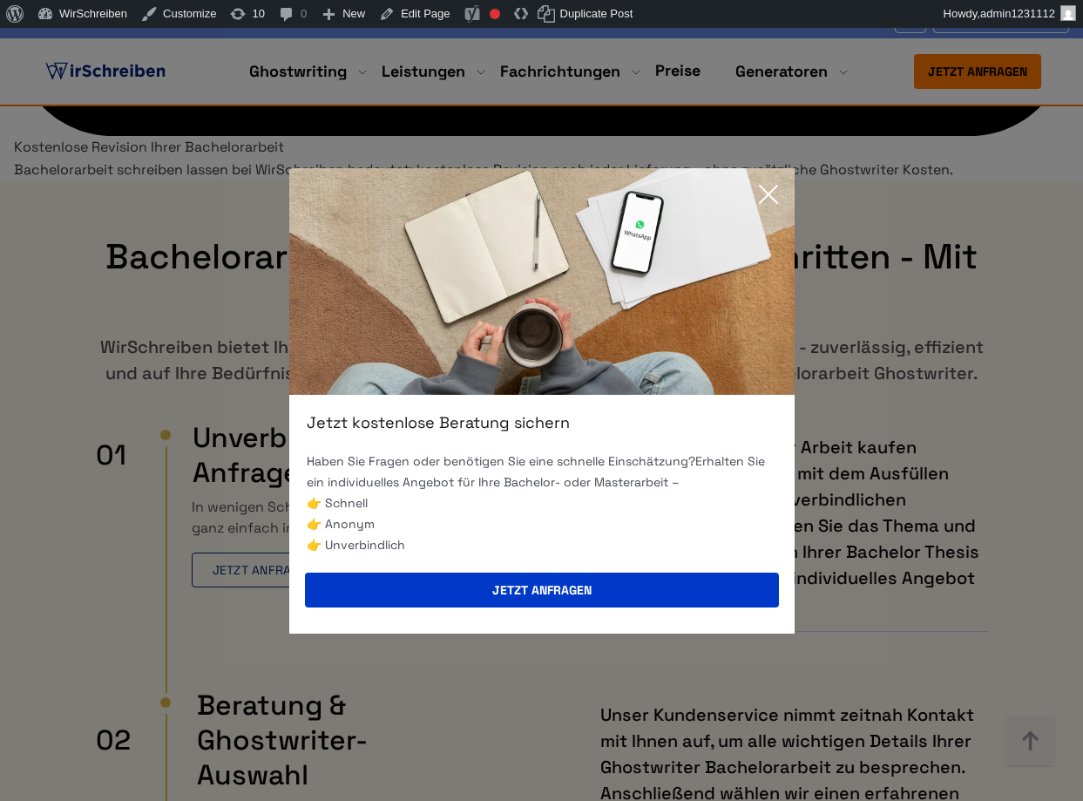
scroll to position [9279, 0]
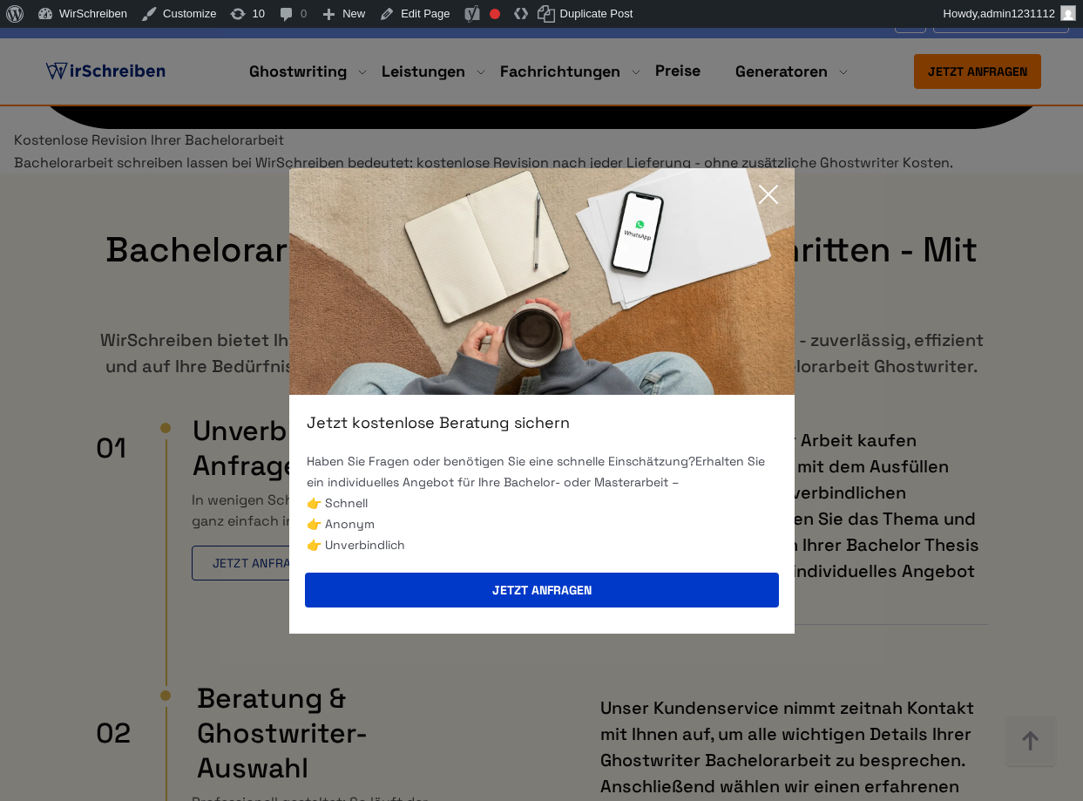
click at [766, 180] on icon at bounding box center [768, 194] width 35 height 35
